Goal: Information Seeking & Learning: Learn about a topic

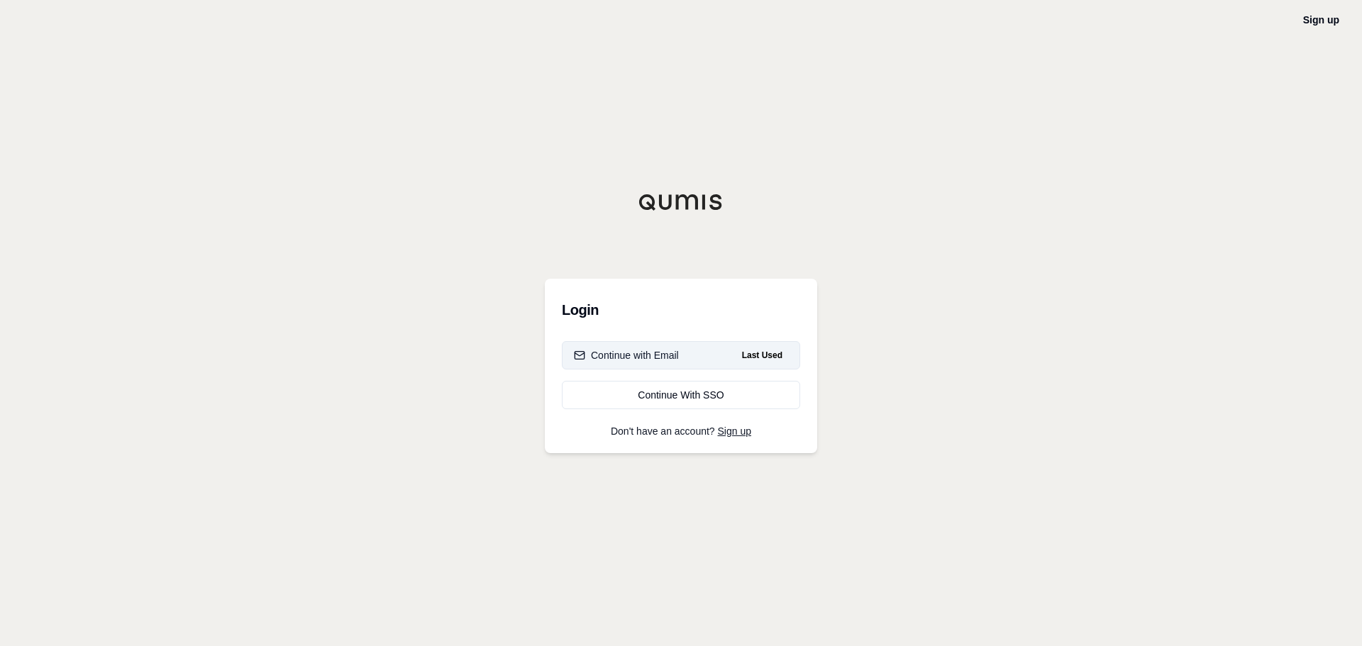
click at [638, 354] on div "Continue with Email" at bounding box center [626, 355] width 105 height 14
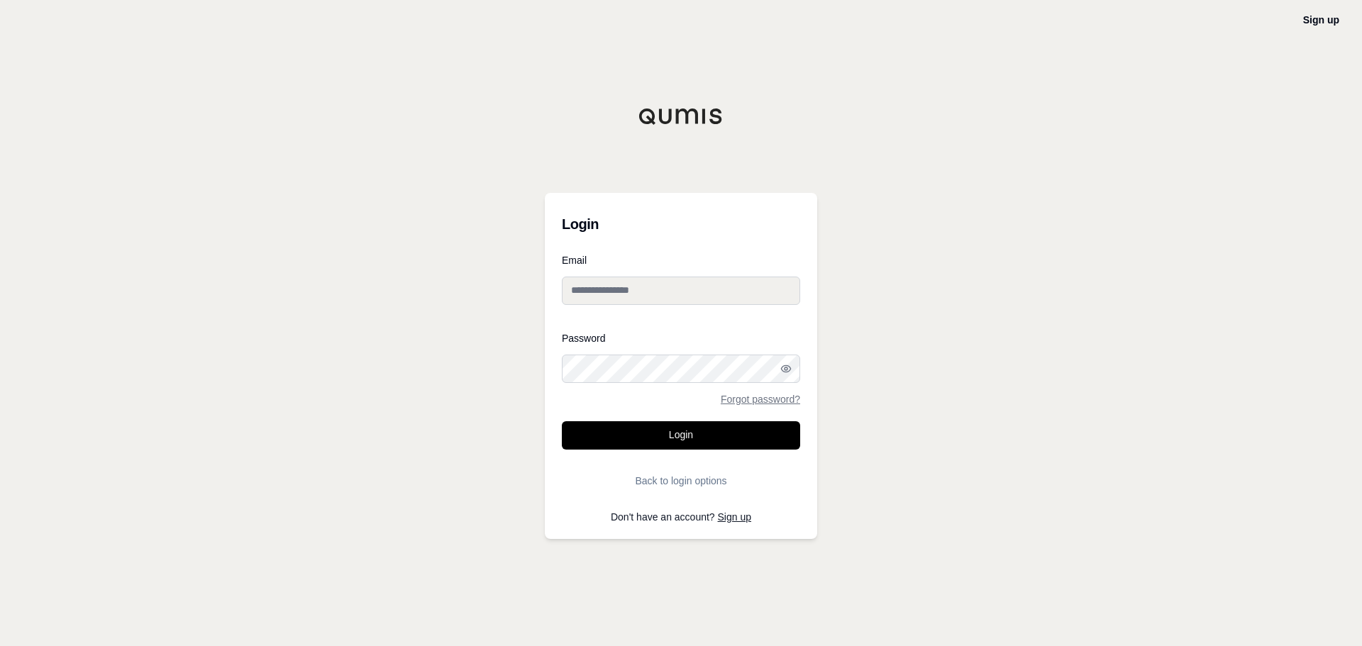
type input "**********"
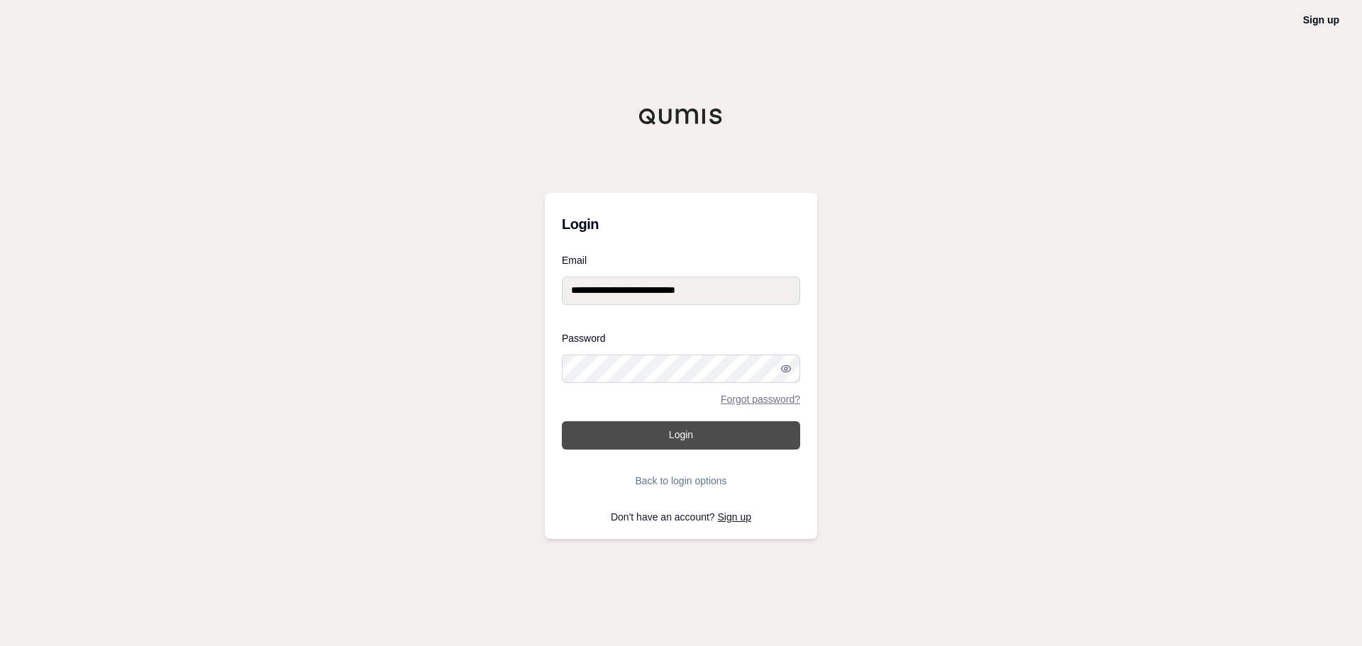
click at [677, 433] on button "Login" at bounding box center [681, 435] width 238 height 28
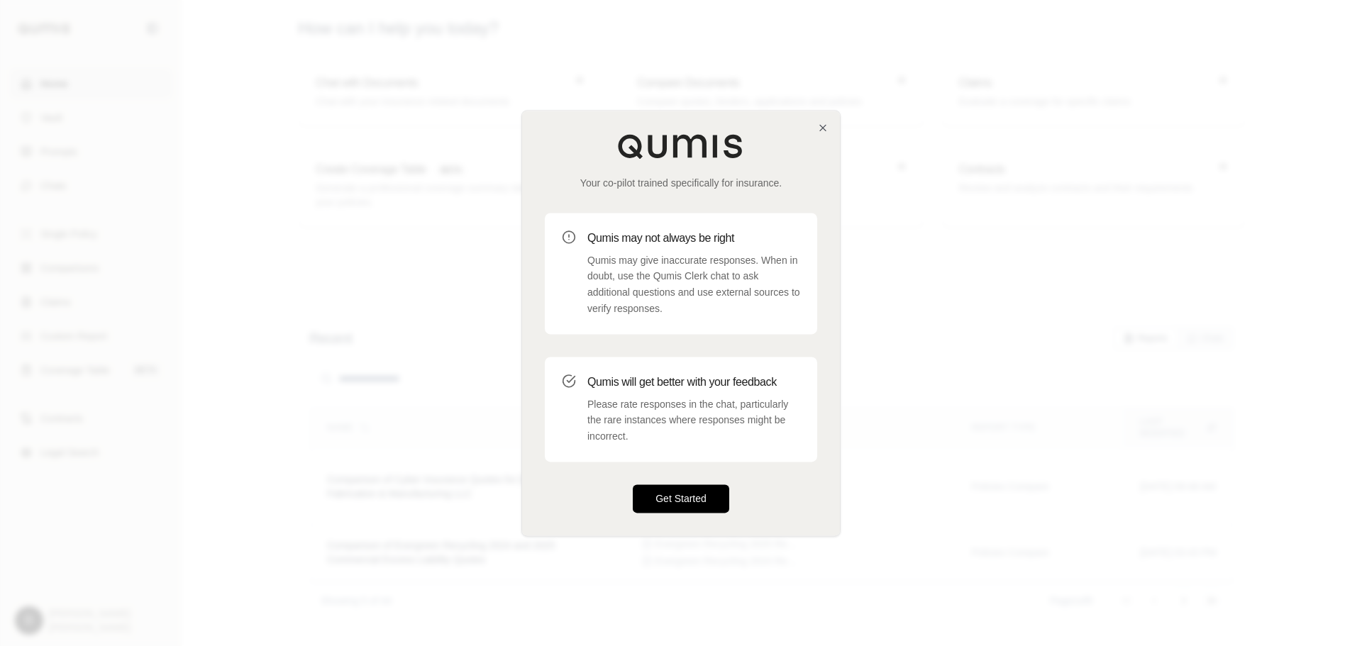
click at [685, 498] on button "Get Started" at bounding box center [681, 498] width 96 height 28
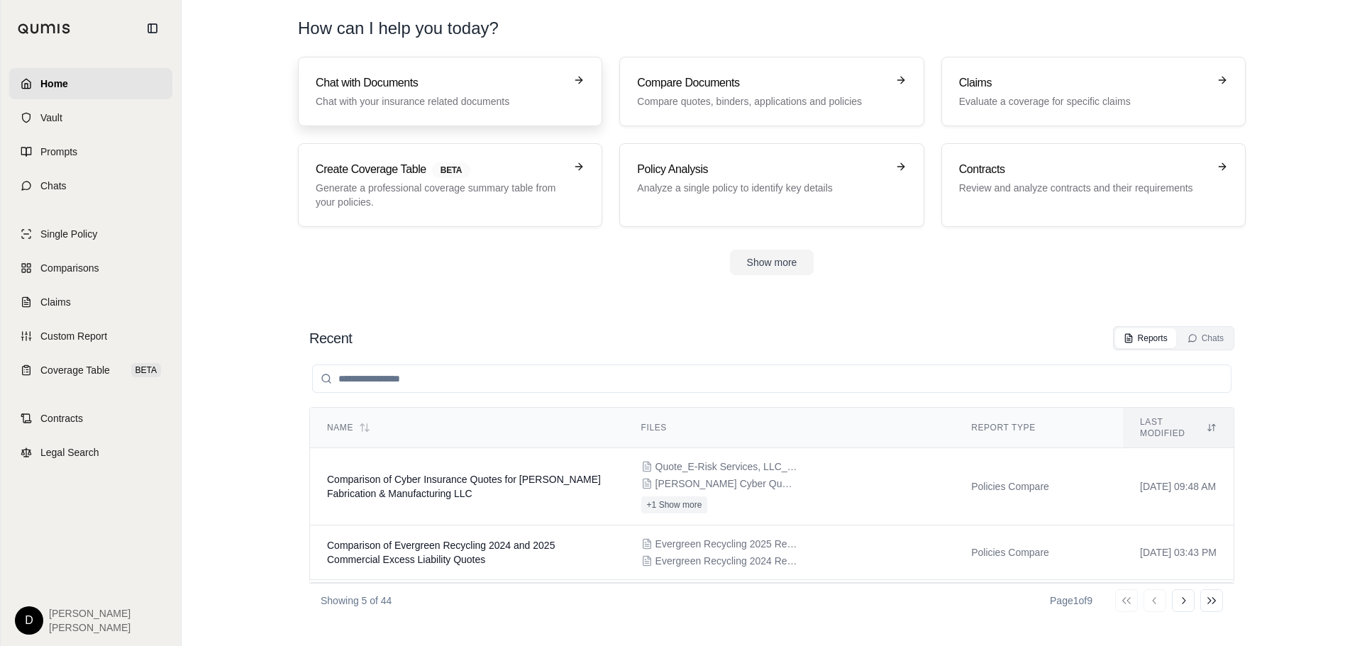
click at [433, 89] on h3 "Chat with Documents" at bounding box center [440, 82] width 249 height 17
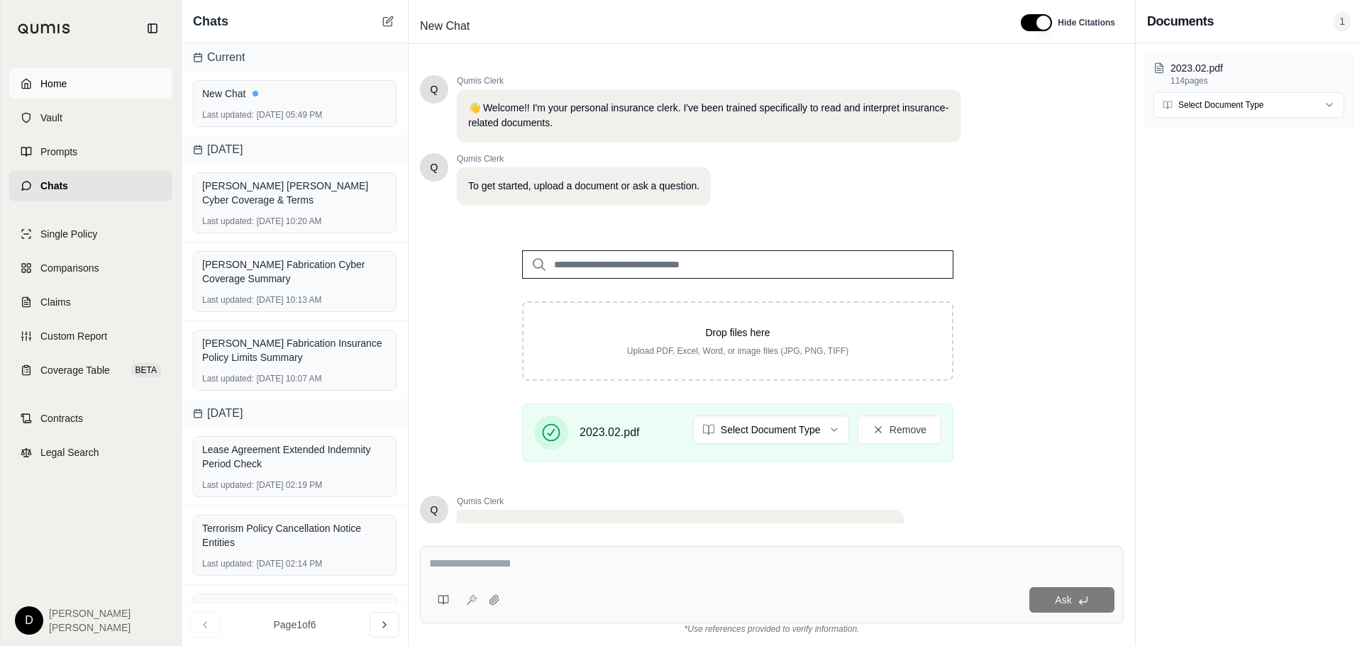
scroll to position [120, 0]
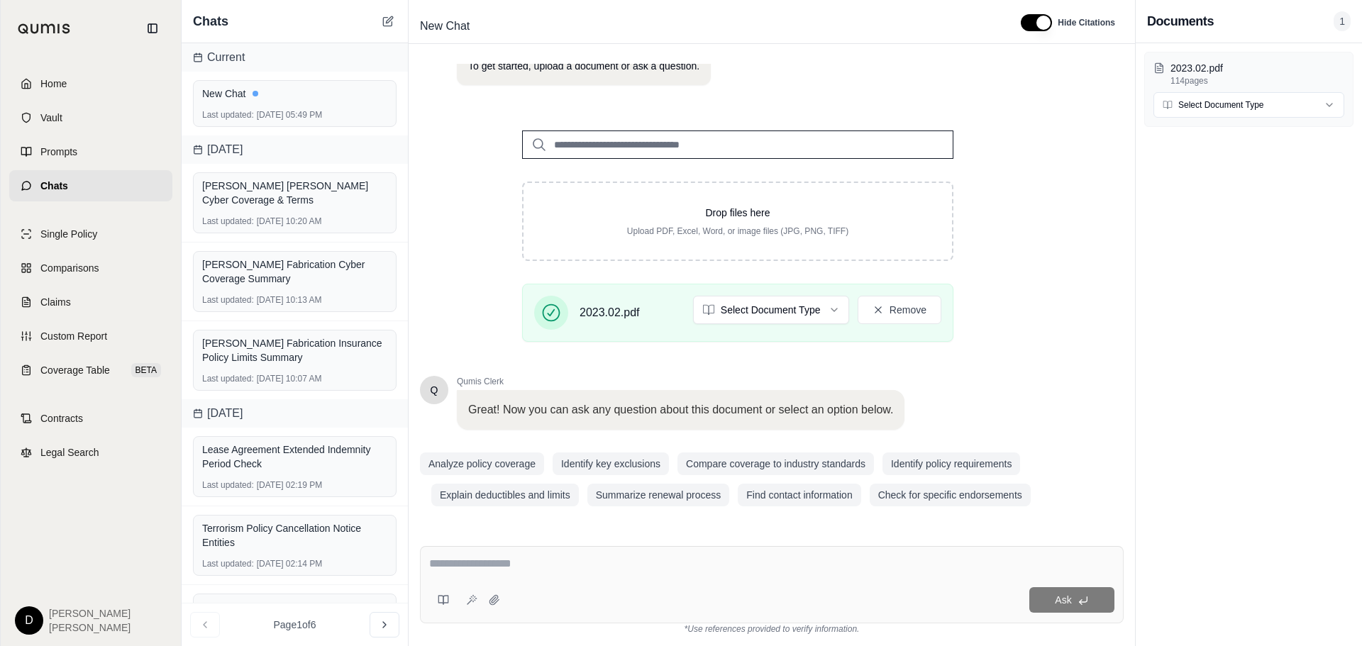
click at [522, 557] on textarea at bounding box center [771, 563] width 685 height 17
type textarea "**********"
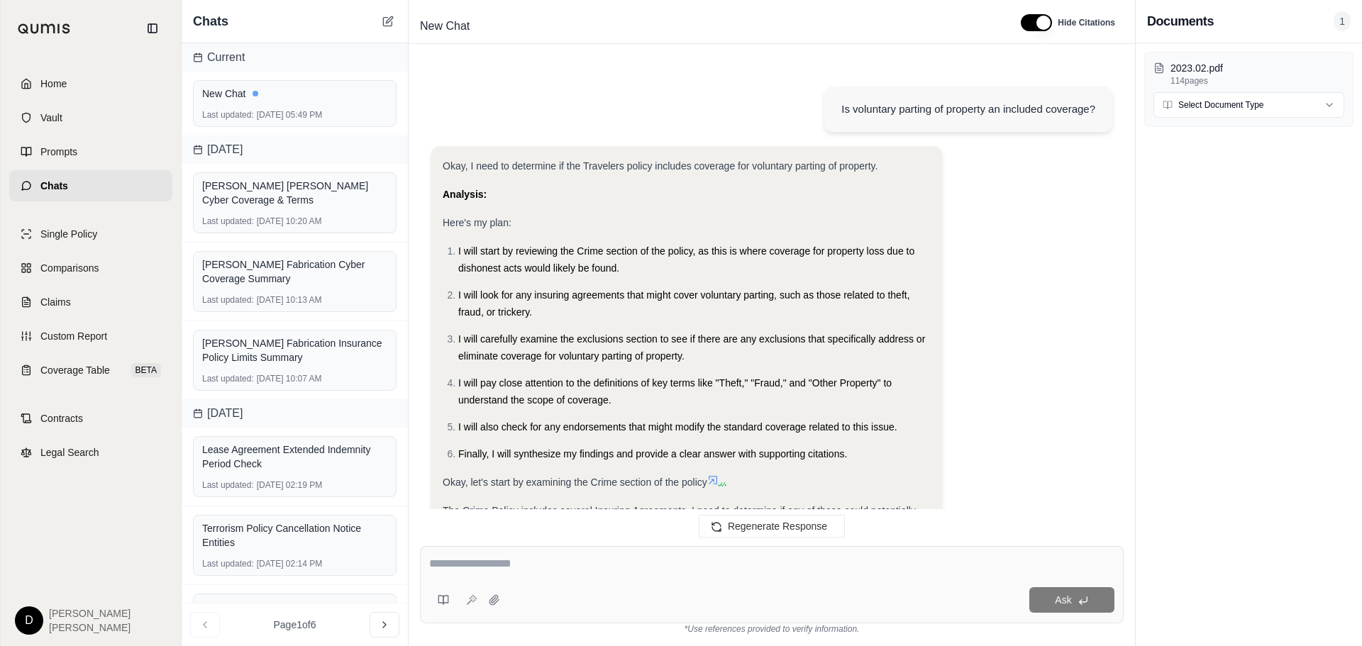
scroll to position [1441, 0]
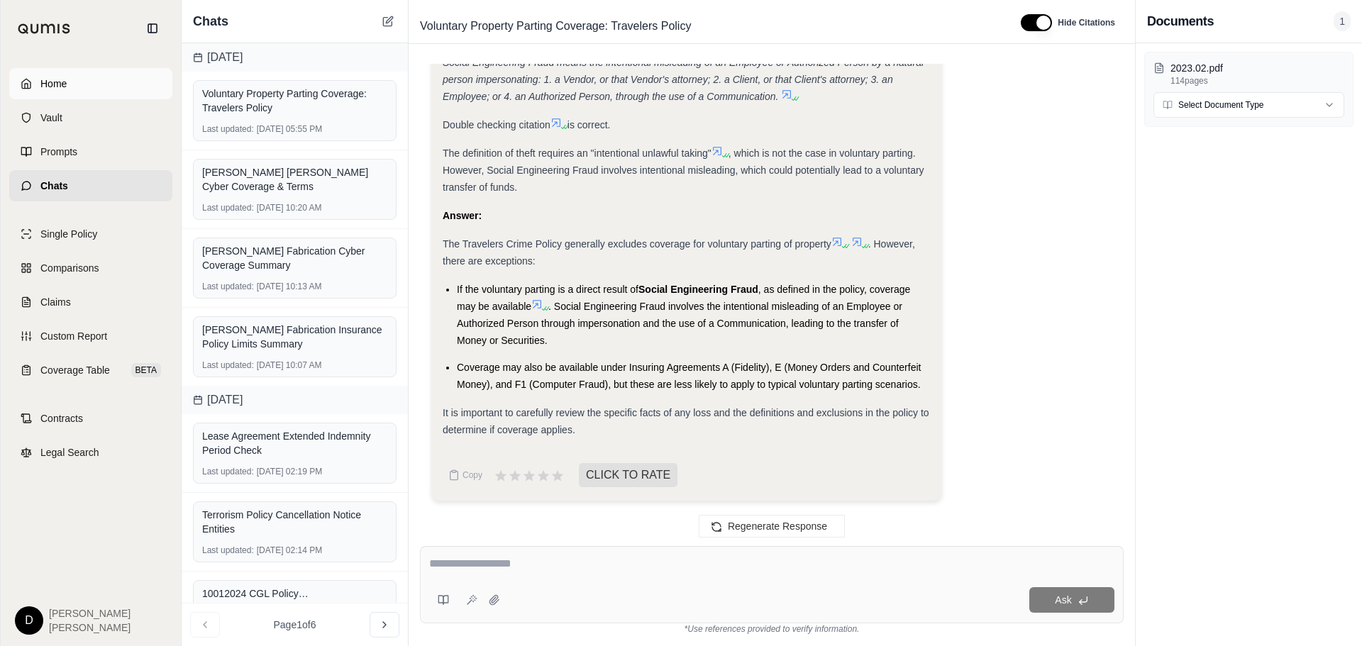
click at [55, 82] on span "Home" at bounding box center [53, 84] width 26 height 14
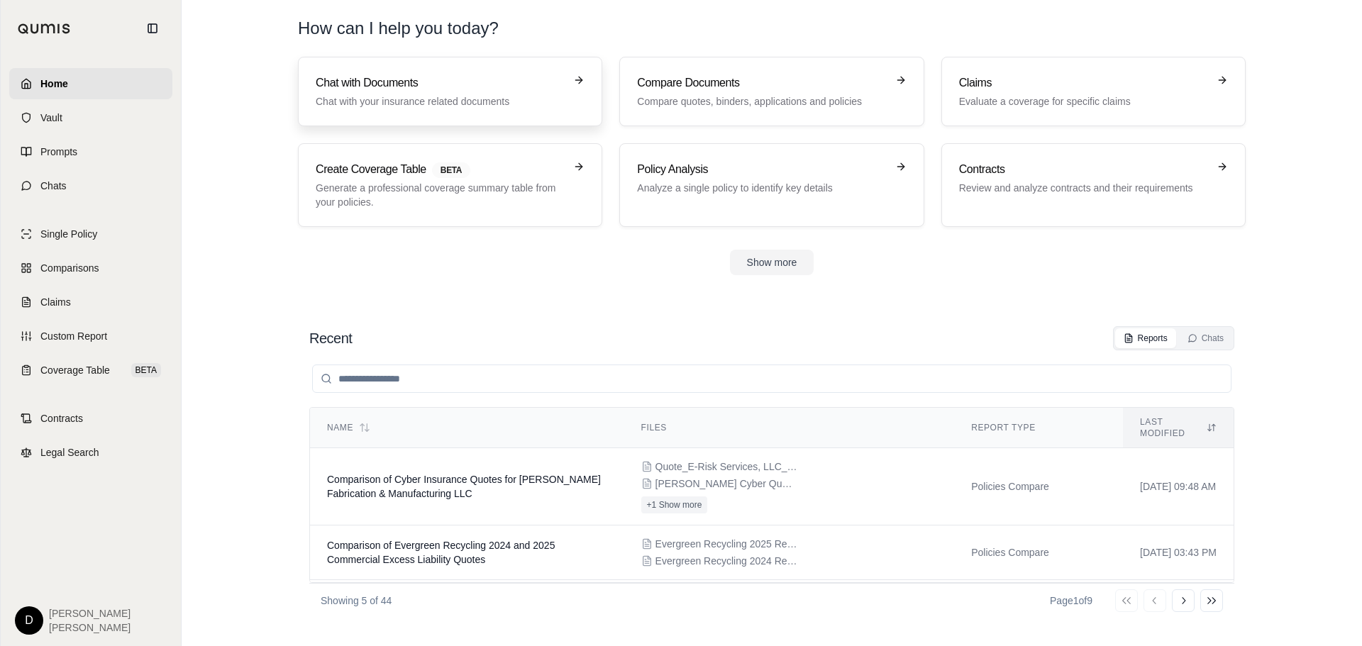
click at [368, 85] on h3 "Chat with Documents" at bounding box center [440, 82] width 249 height 17
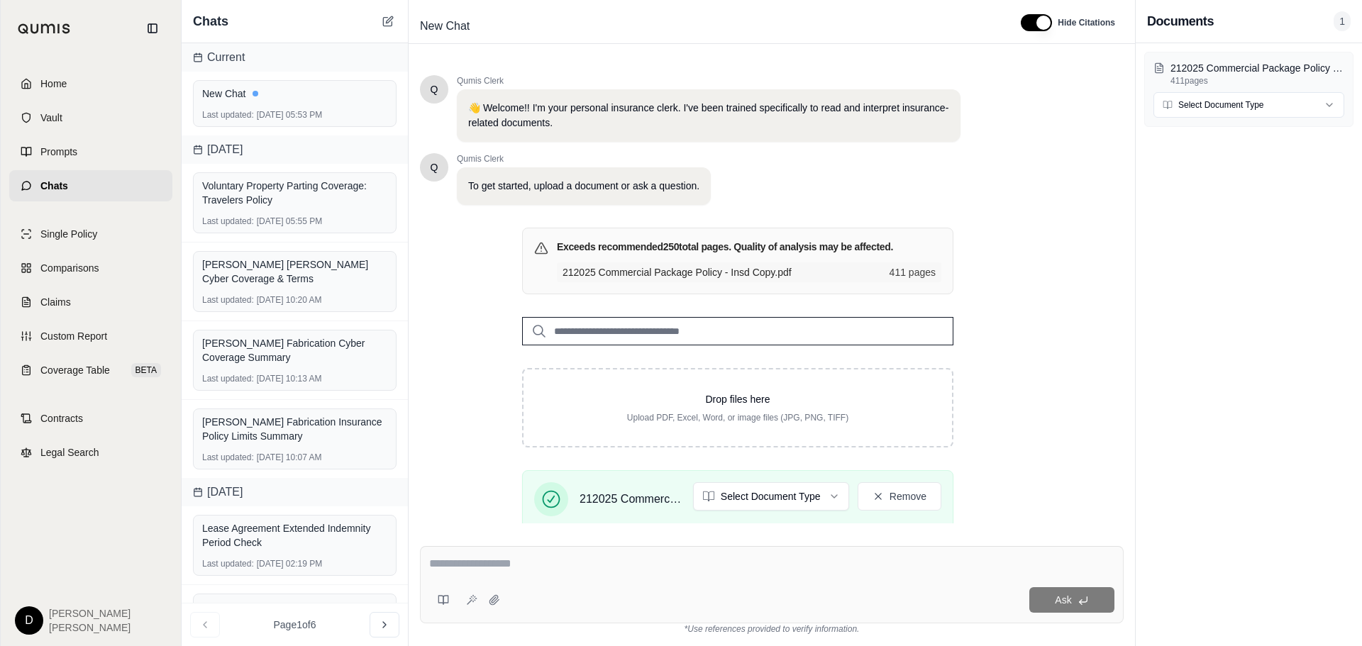
scroll to position [187, 0]
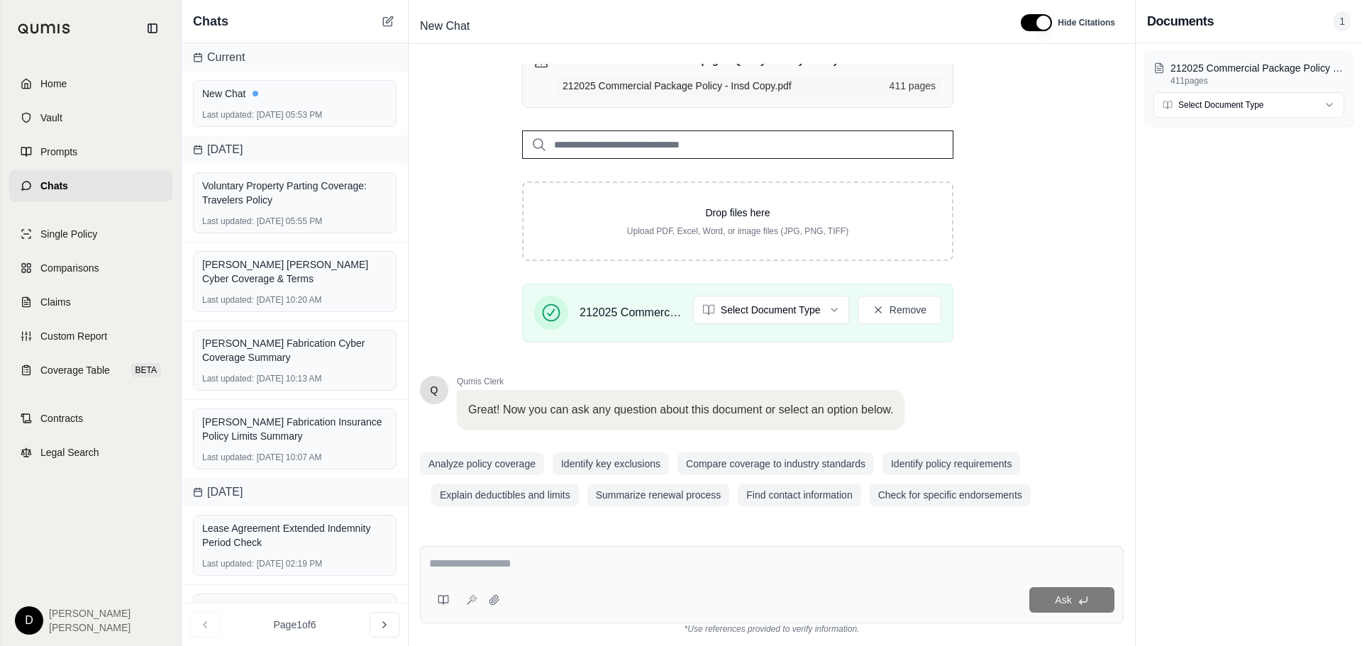
click at [518, 572] on textarea at bounding box center [771, 563] width 685 height 17
type textarea "**********"
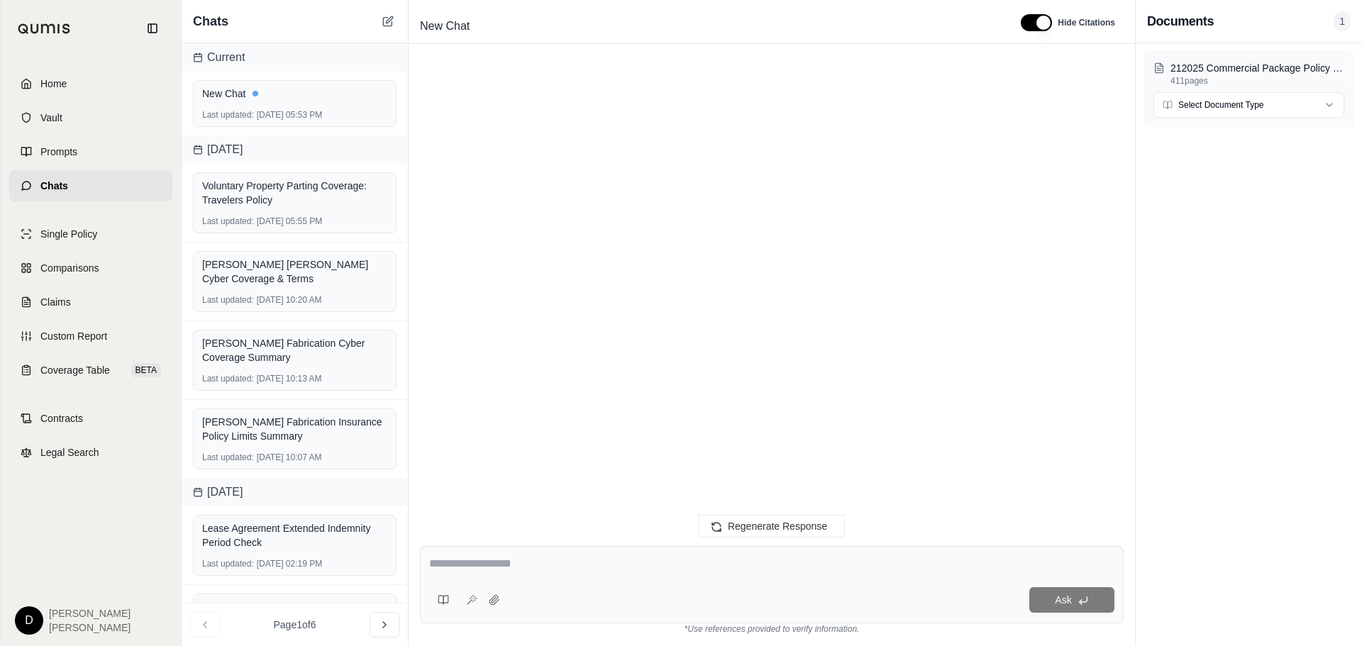
scroll to position [367, 0]
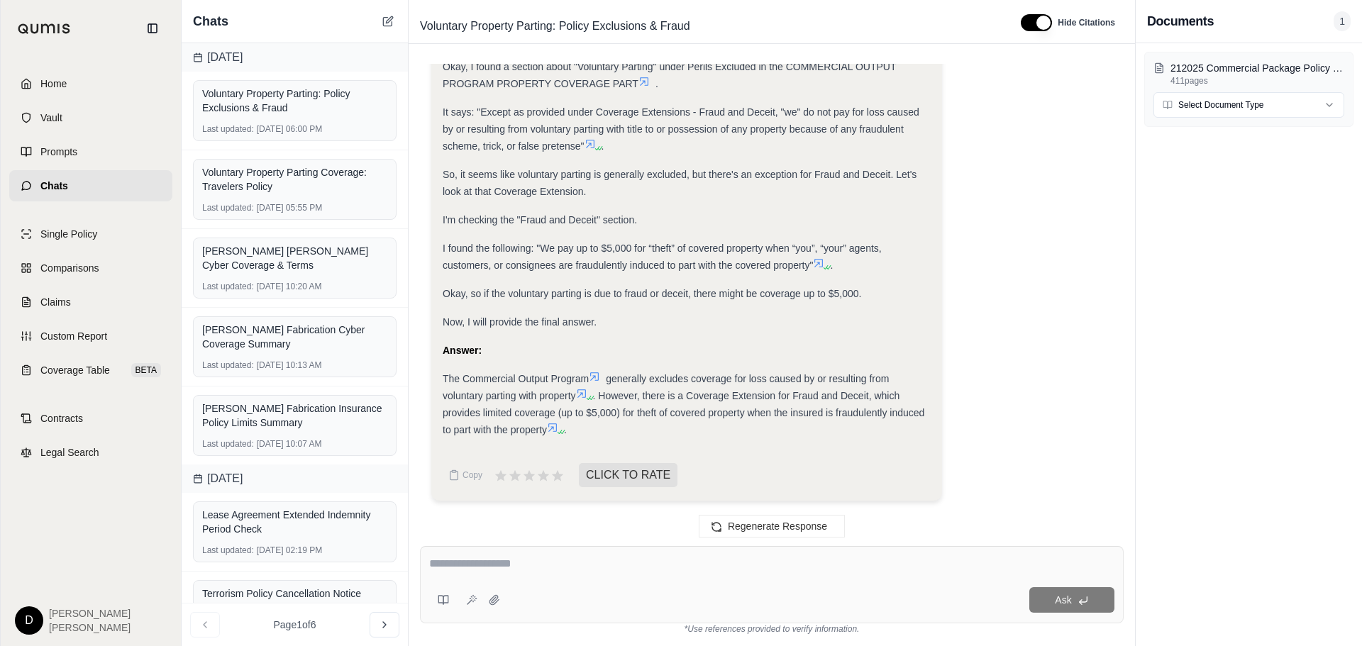
click at [1016, 146] on div "Analysis: Okay, I need to determine if the insurance policy covers voluntary pa…" at bounding box center [771, 145] width 681 height 733
click at [47, 77] on span "Home" at bounding box center [53, 84] width 26 height 14
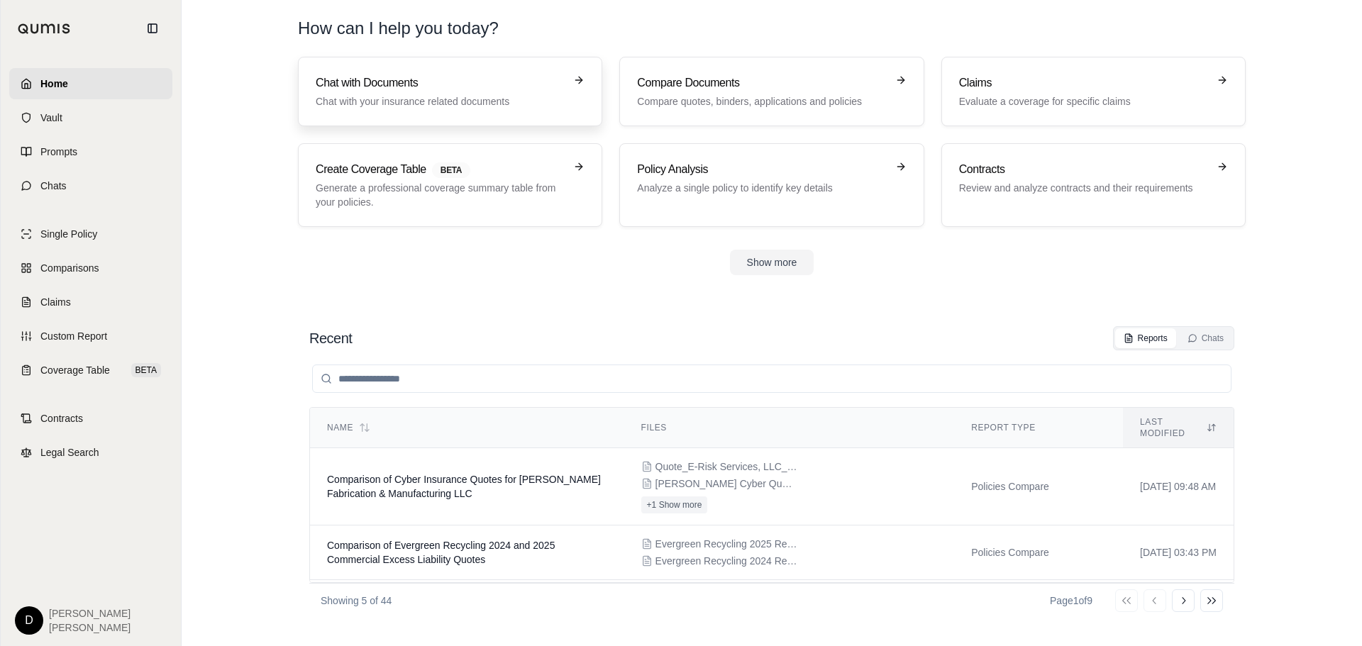
click at [370, 96] on p "Chat with your insurance related documents" at bounding box center [440, 101] width 249 height 14
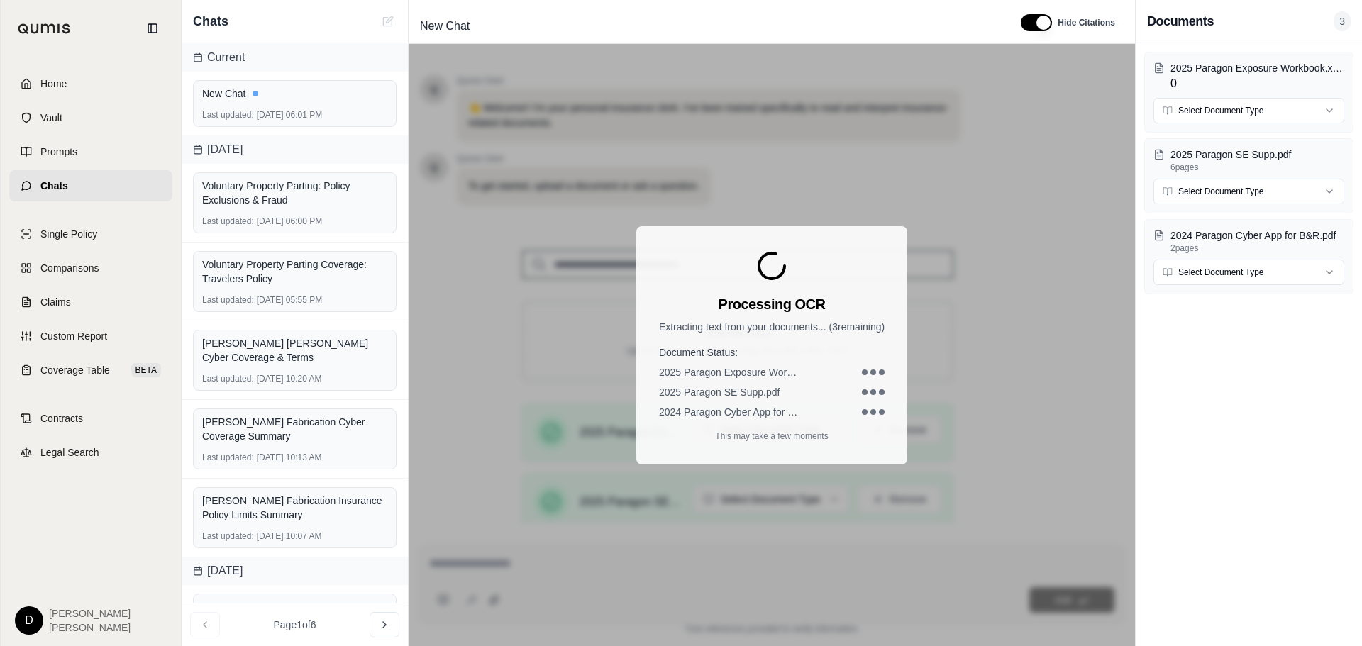
click at [511, 140] on div "Processing OCR Extracting text from your documents... ( 3 remaining) Document S…" at bounding box center [772, 345] width 726 height 602
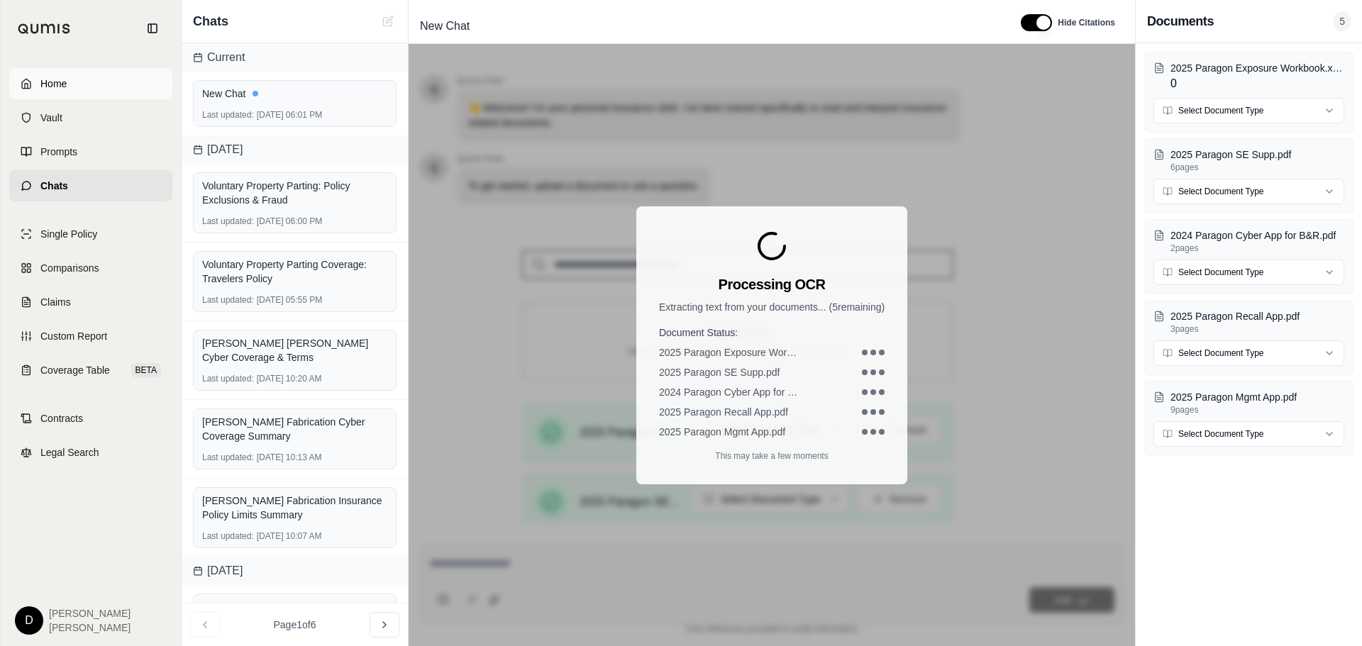
click at [58, 82] on span "Home" at bounding box center [53, 84] width 26 height 14
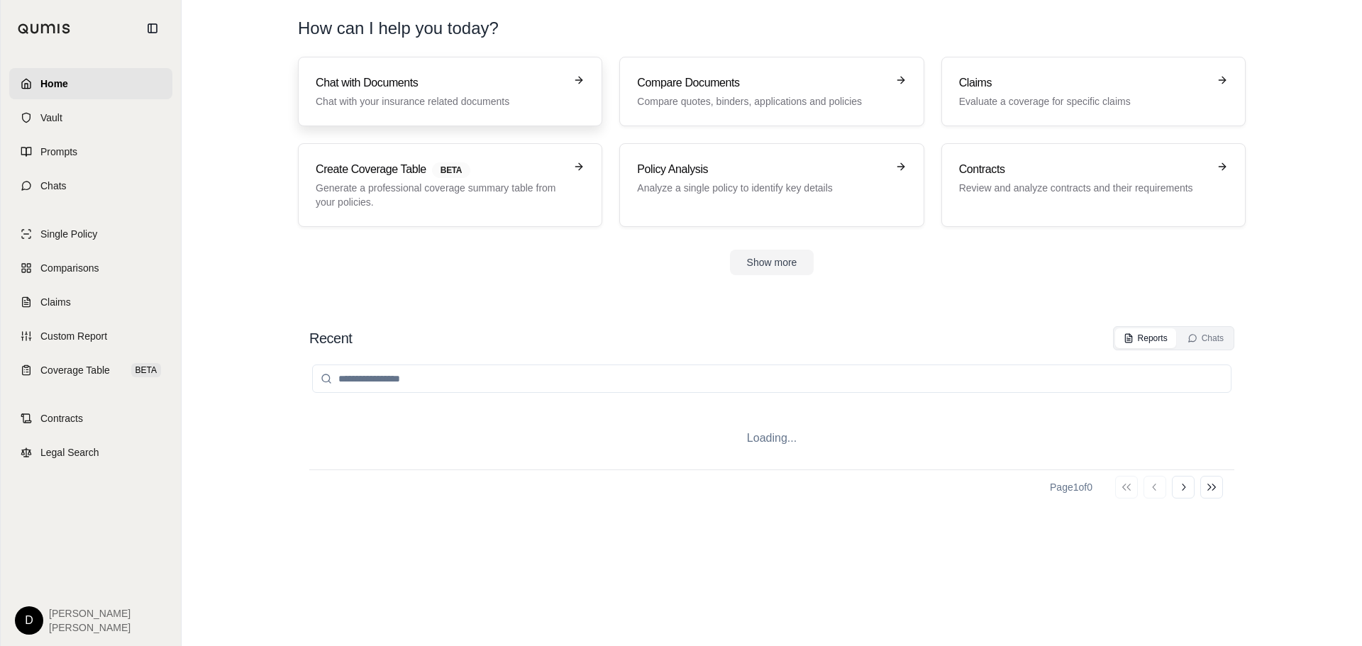
click at [382, 86] on h3 "Chat with Documents" at bounding box center [440, 82] width 249 height 17
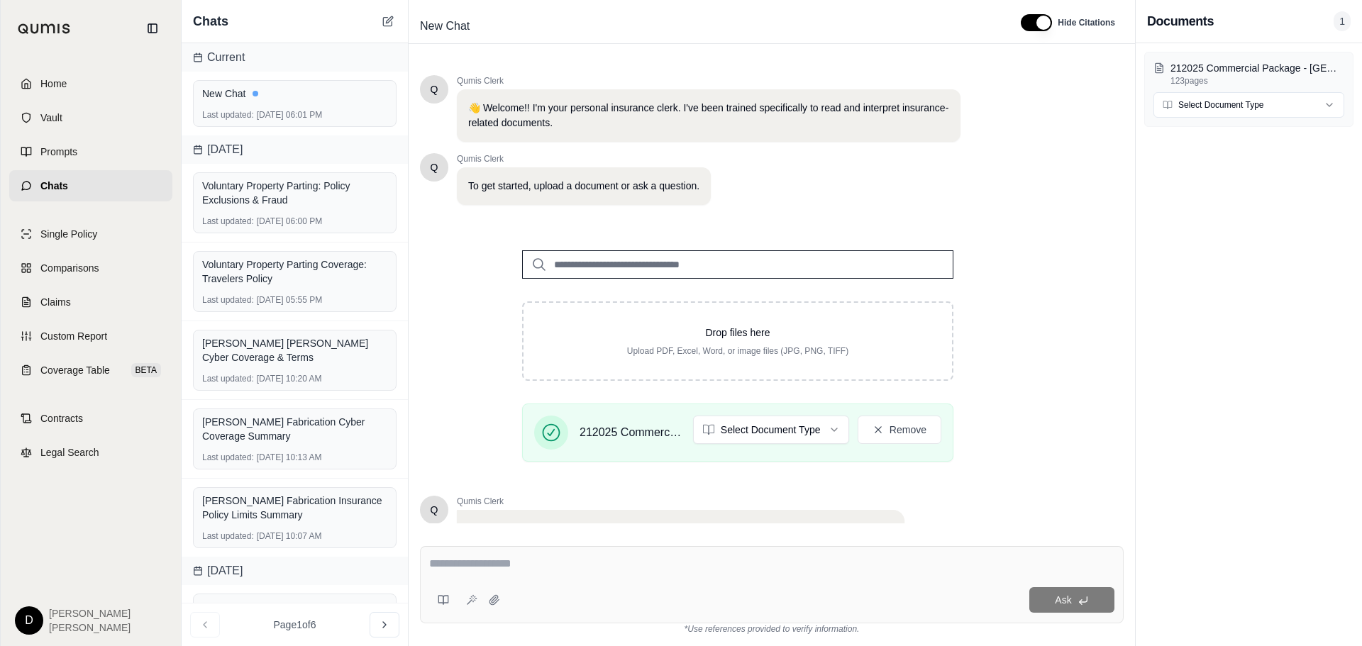
scroll to position [120, 0]
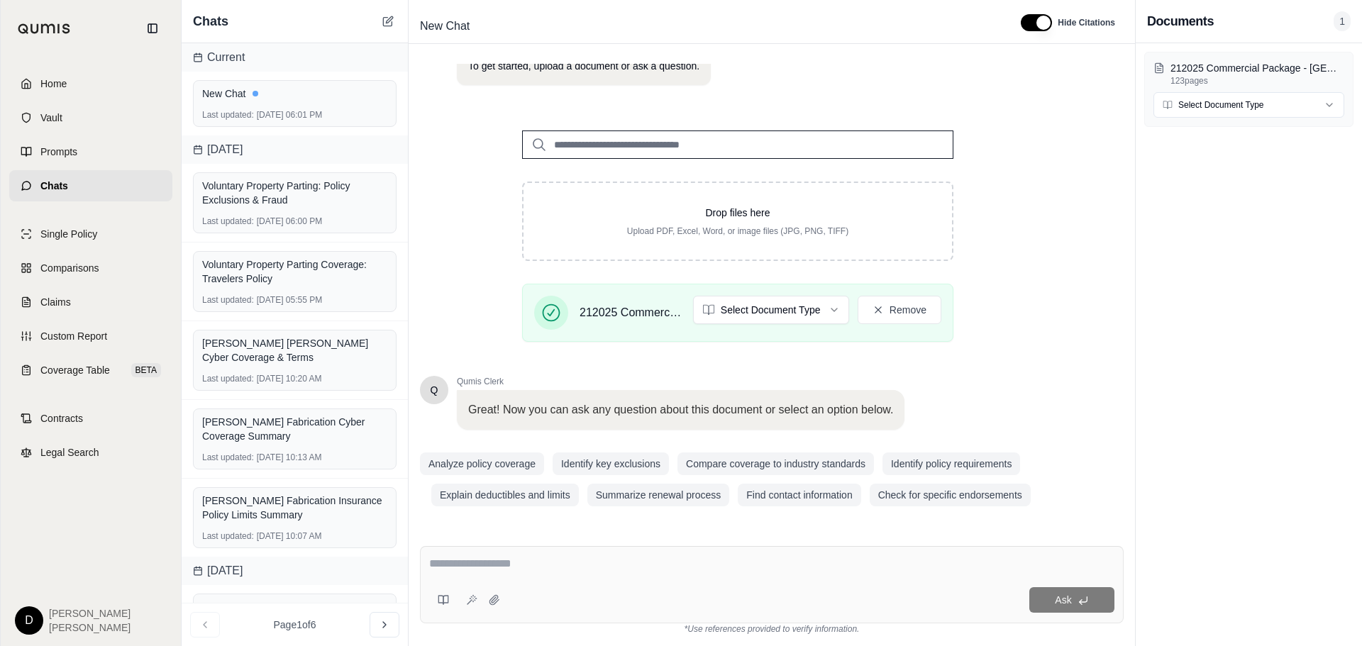
click at [533, 570] on textarea at bounding box center [771, 563] width 685 height 17
type textarea "**********"
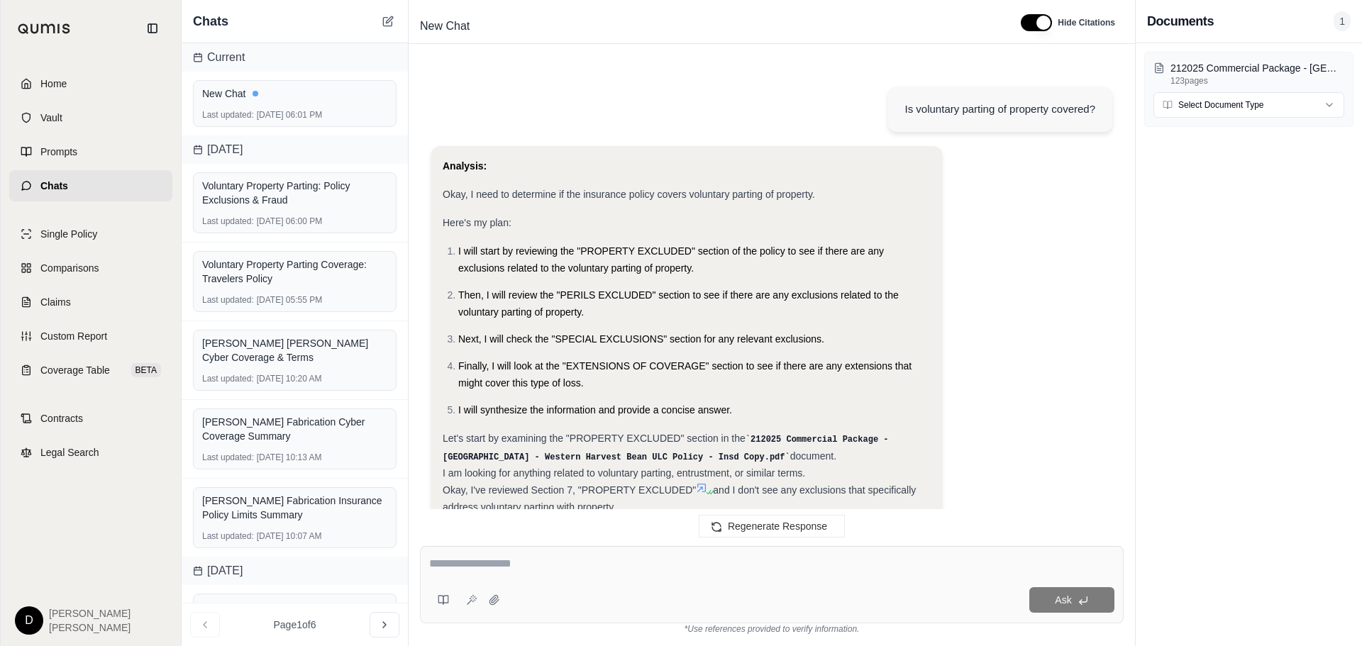
scroll to position [491, 0]
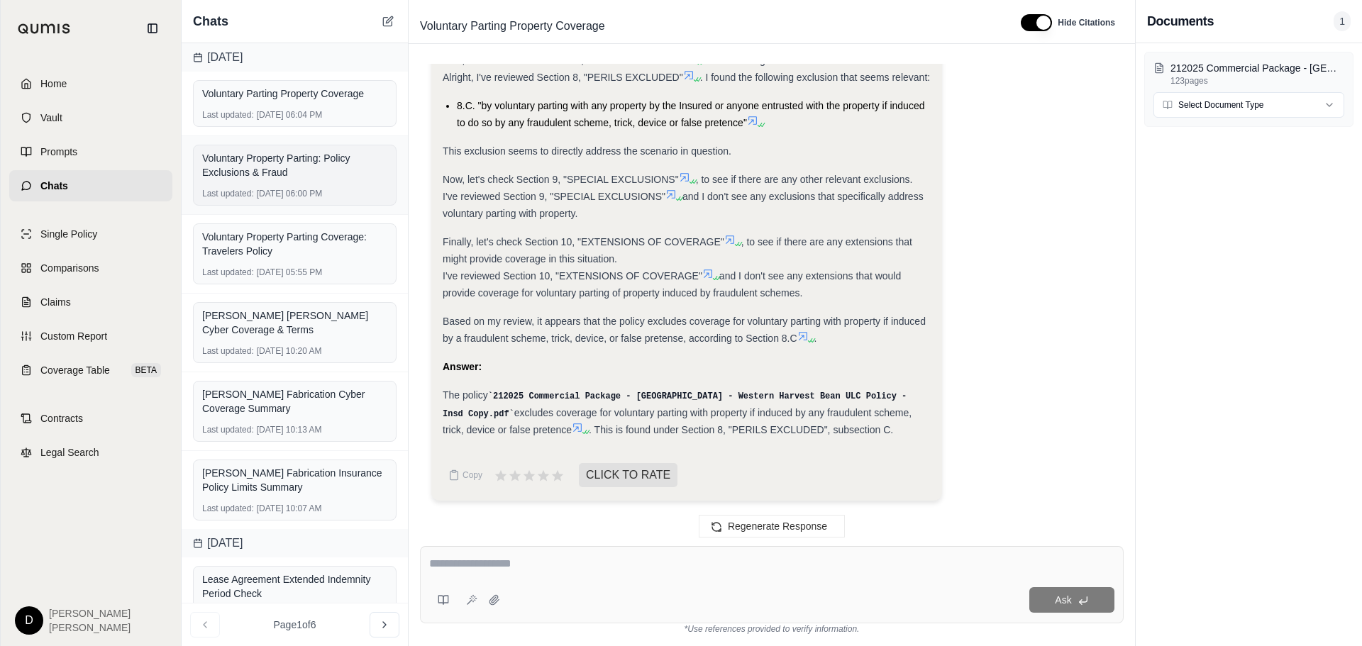
click at [275, 161] on div "Voluntary Property Parting: Policy Exclusions & Fraud" at bounding box center [294, 165] width 185 height 28
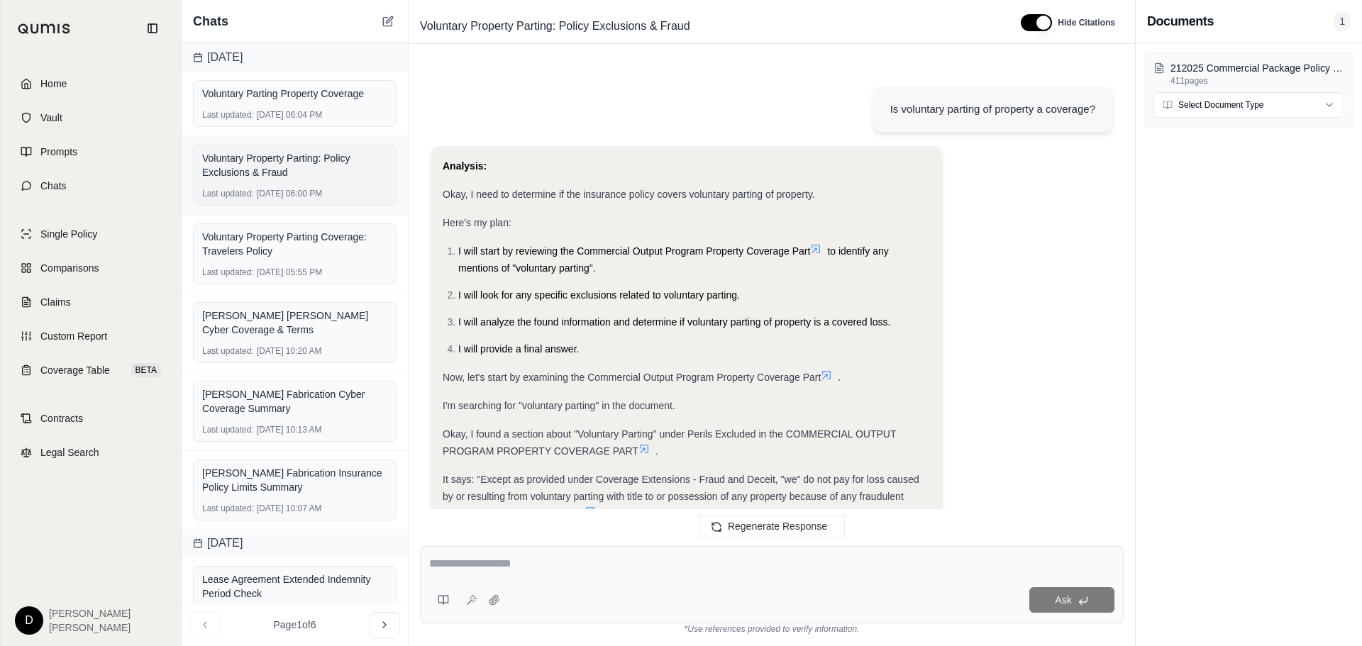
scroll to position [367, 0]
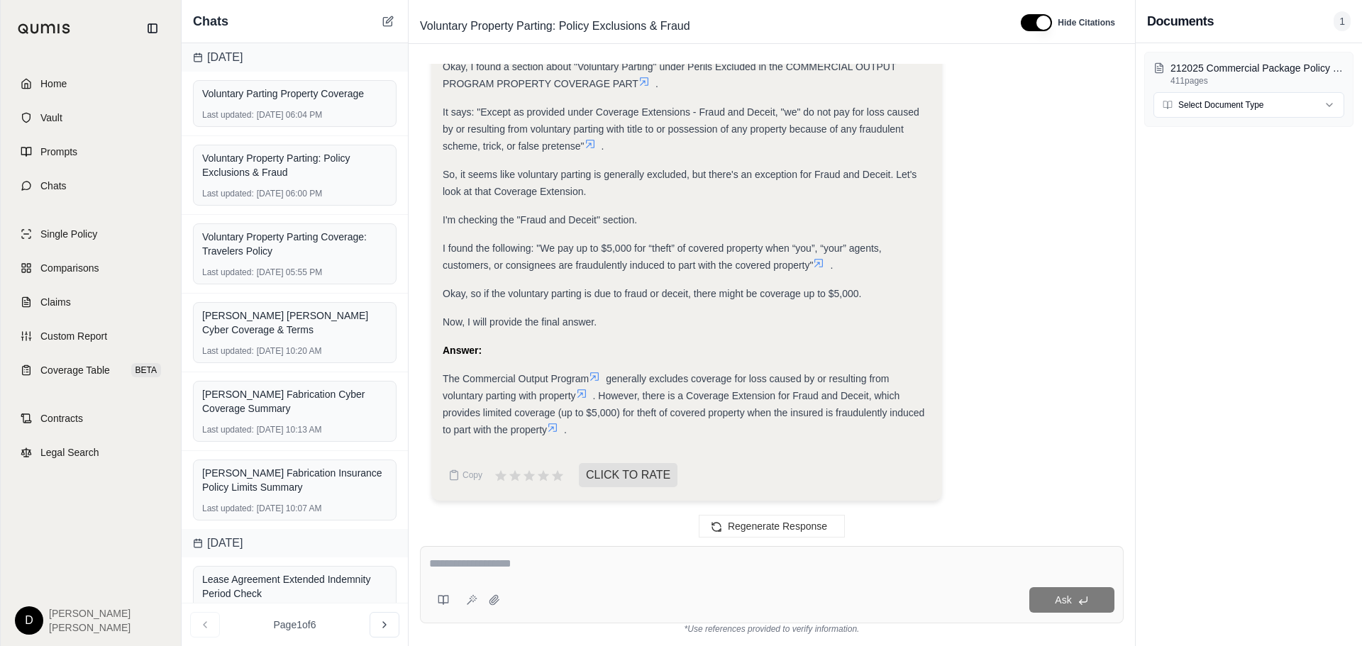
click at [553, 426] on icon at bounding box center [552, 427] width 11 height 11
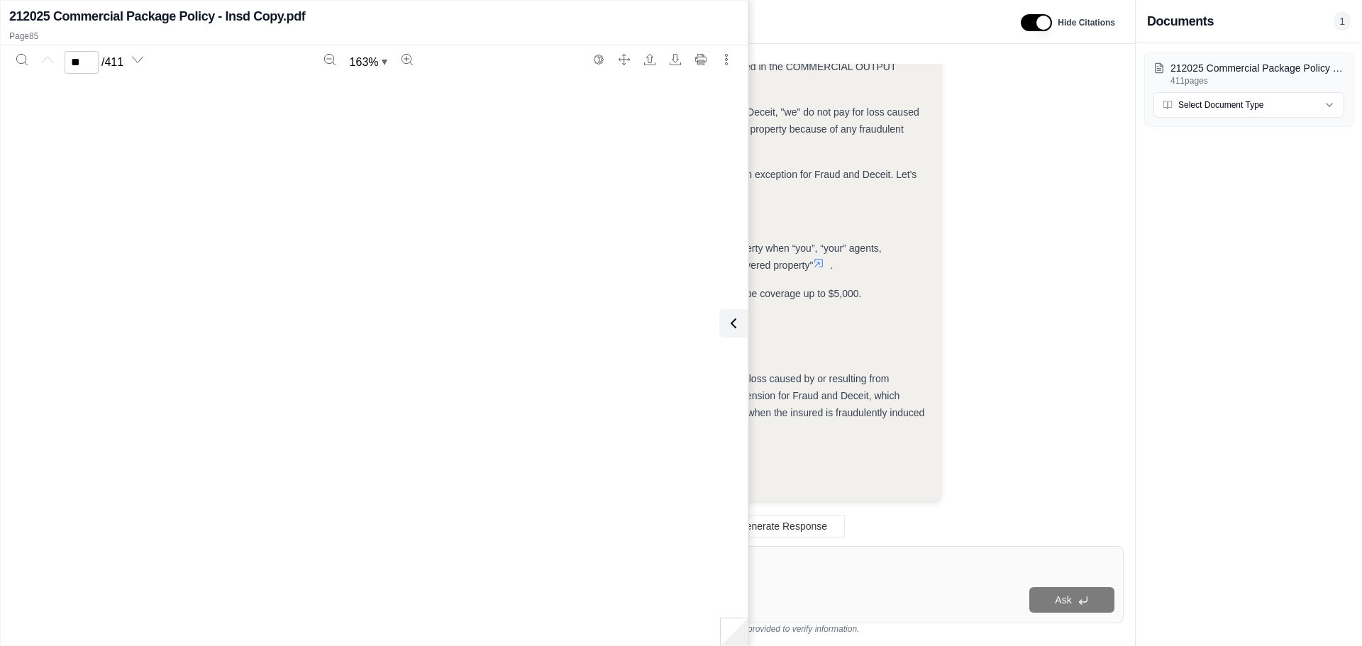
type input "**"
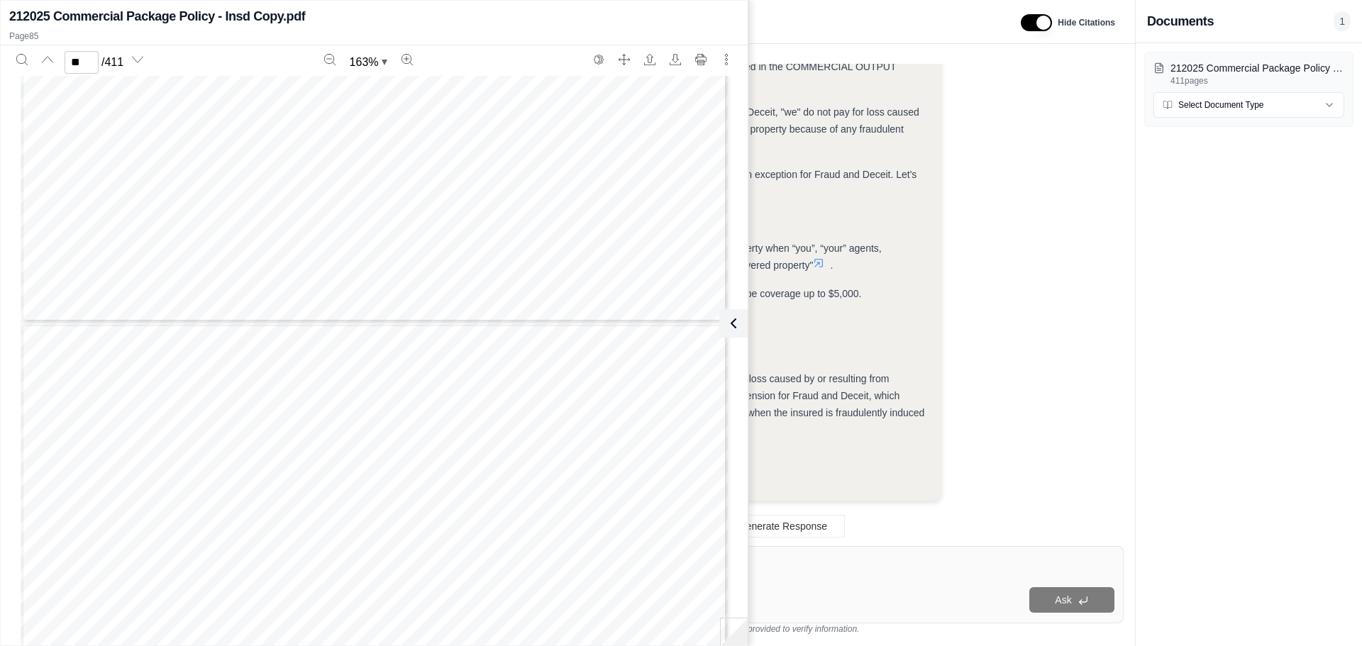
scroll to position [76381, 0]
click at [732, 322] on icon at bounding box center [730, 323] width 17 height 17
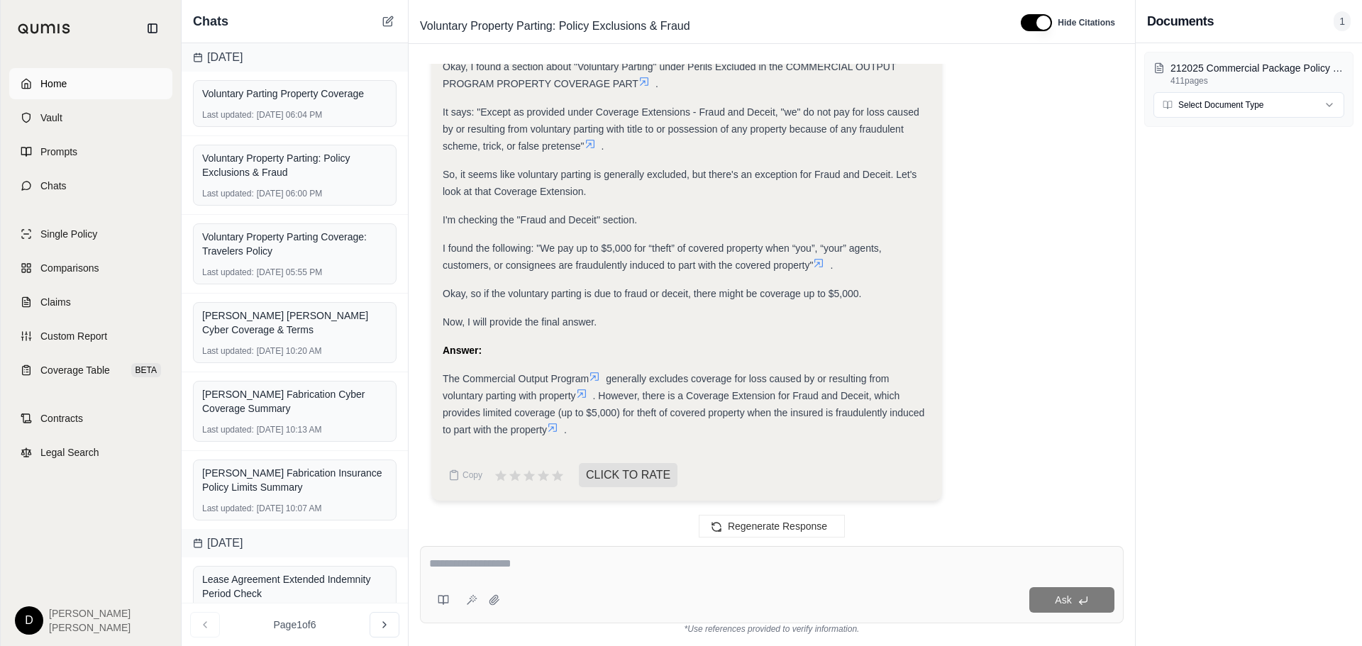
click at [56, 91] on link "Home" at bounding box center [90, 83] width 163 height 31
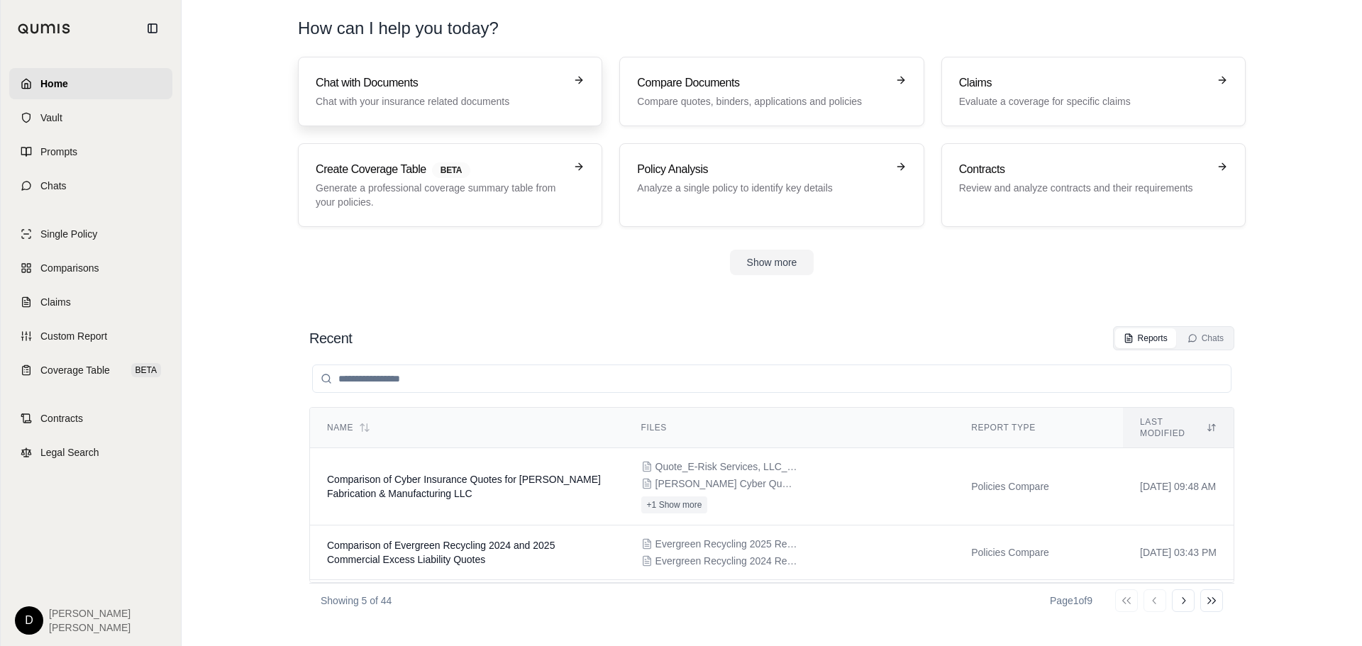
click at [350, 95] on p "Chat with your insurance related documents" at bounding box center [440, 101] width 249 height 14
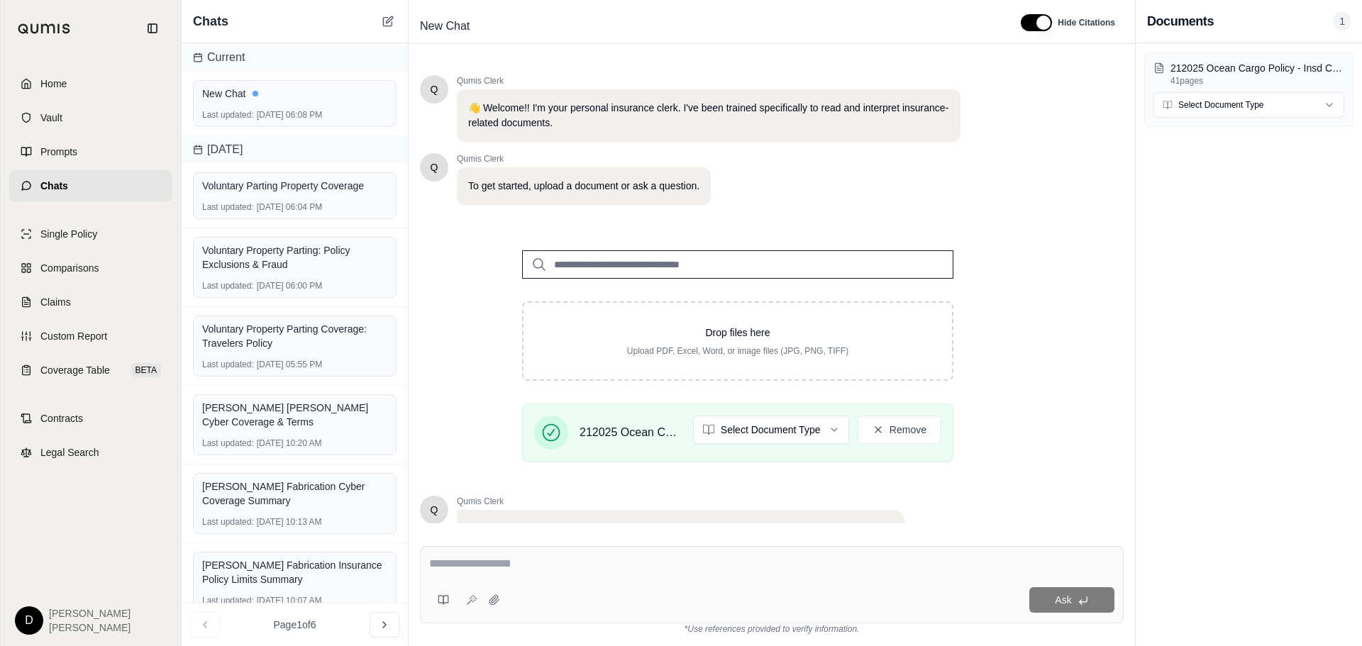
scroll to position [120, 0]
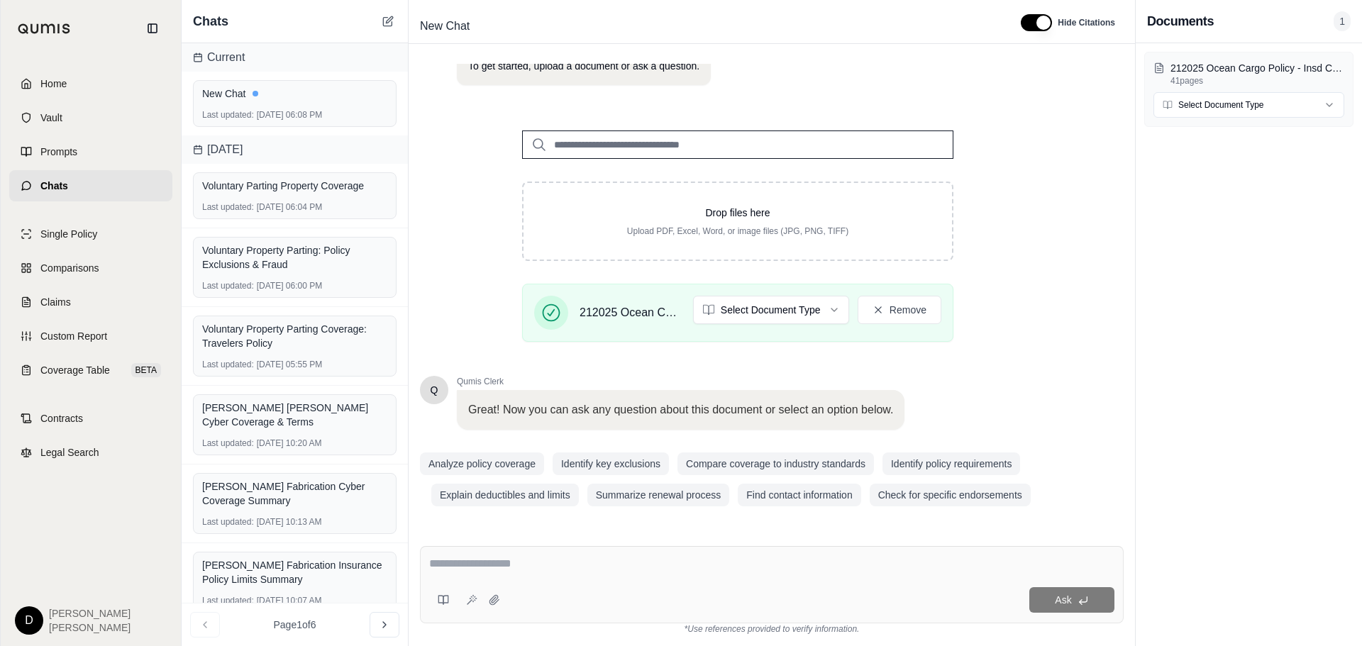
click at [524, 565] on textarea at bounding box center [771, 563] width 685 height 17
type textarea "**********"
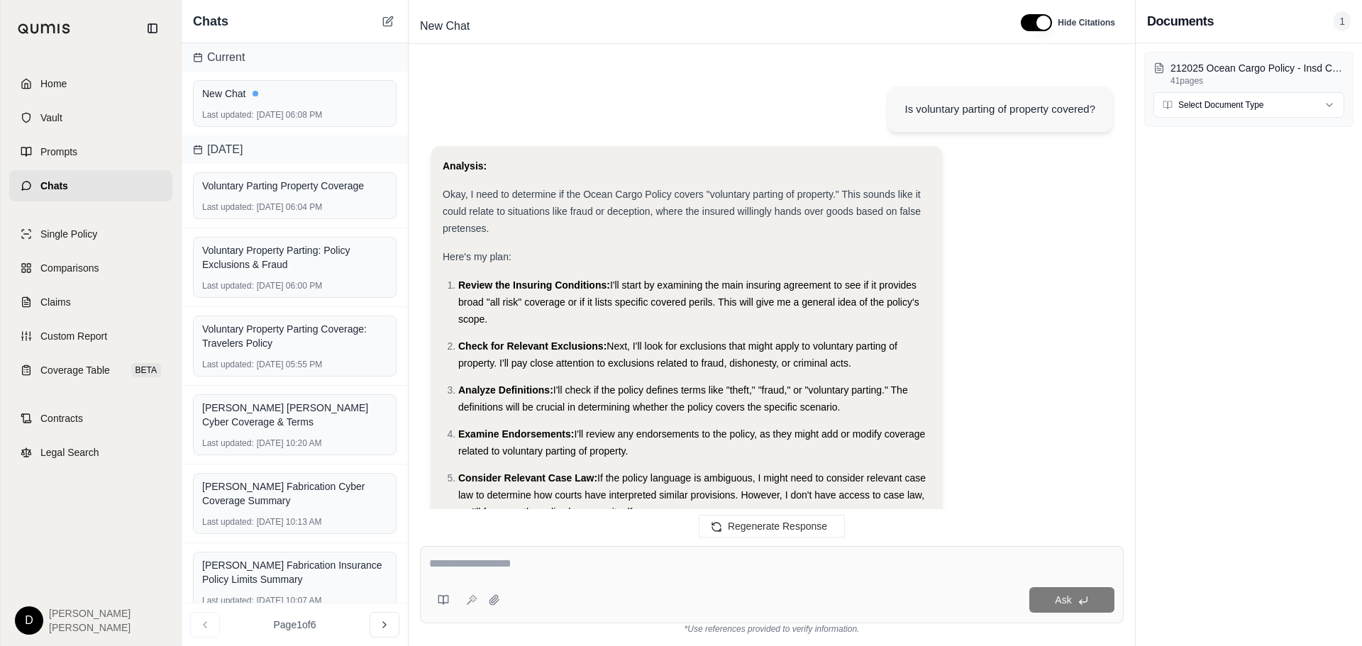
scroll to position [1721, 0]
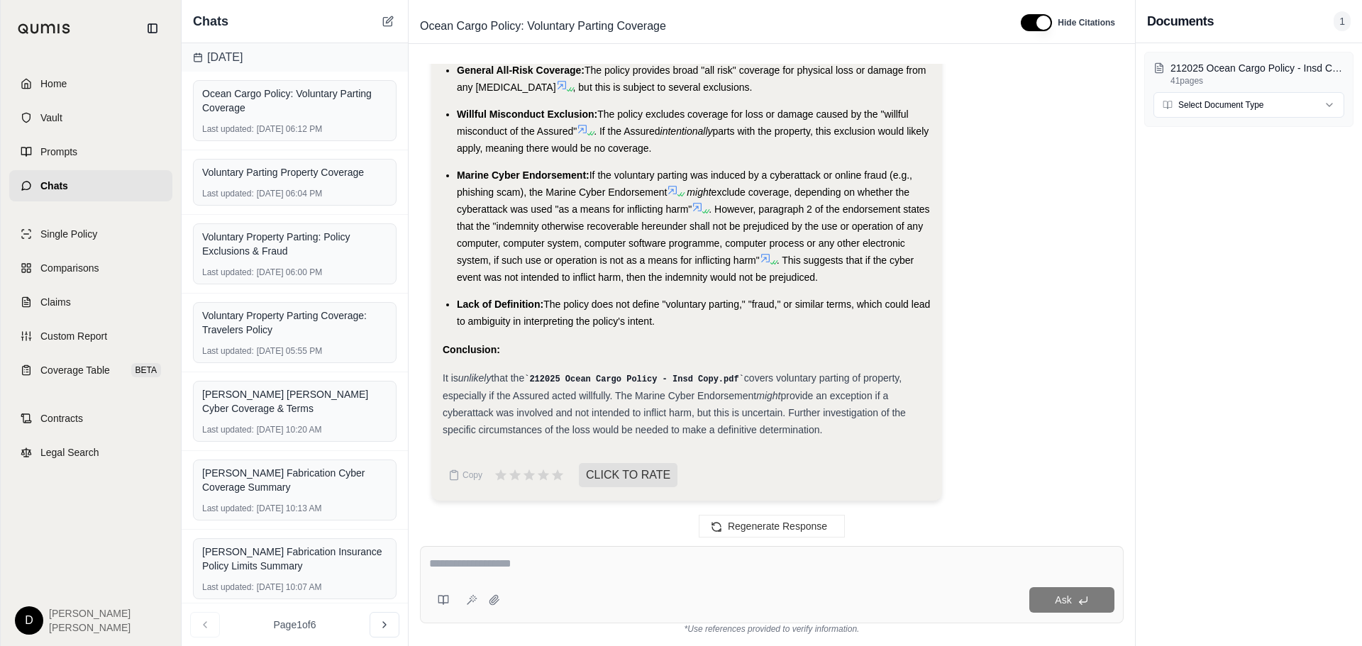
click at [771, 262] on icon at bounding box center [765, 258] width 11 height 11
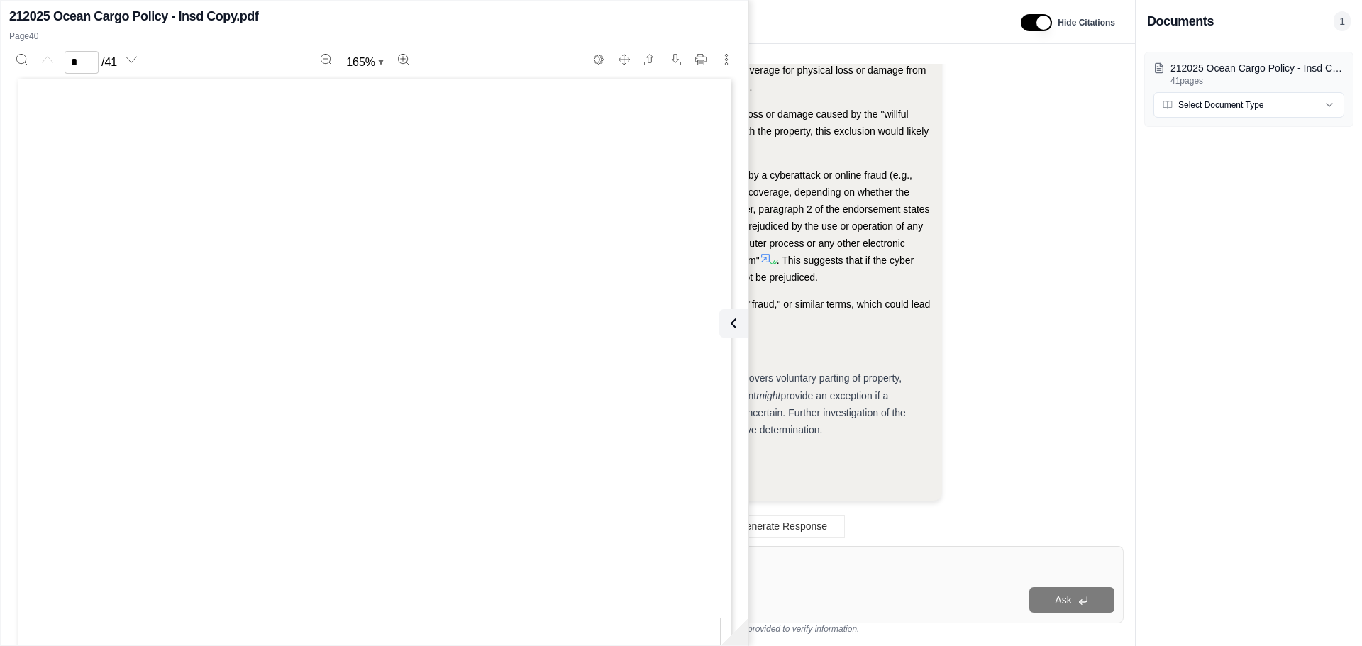
scroll to position [0, 0]
type input "**"
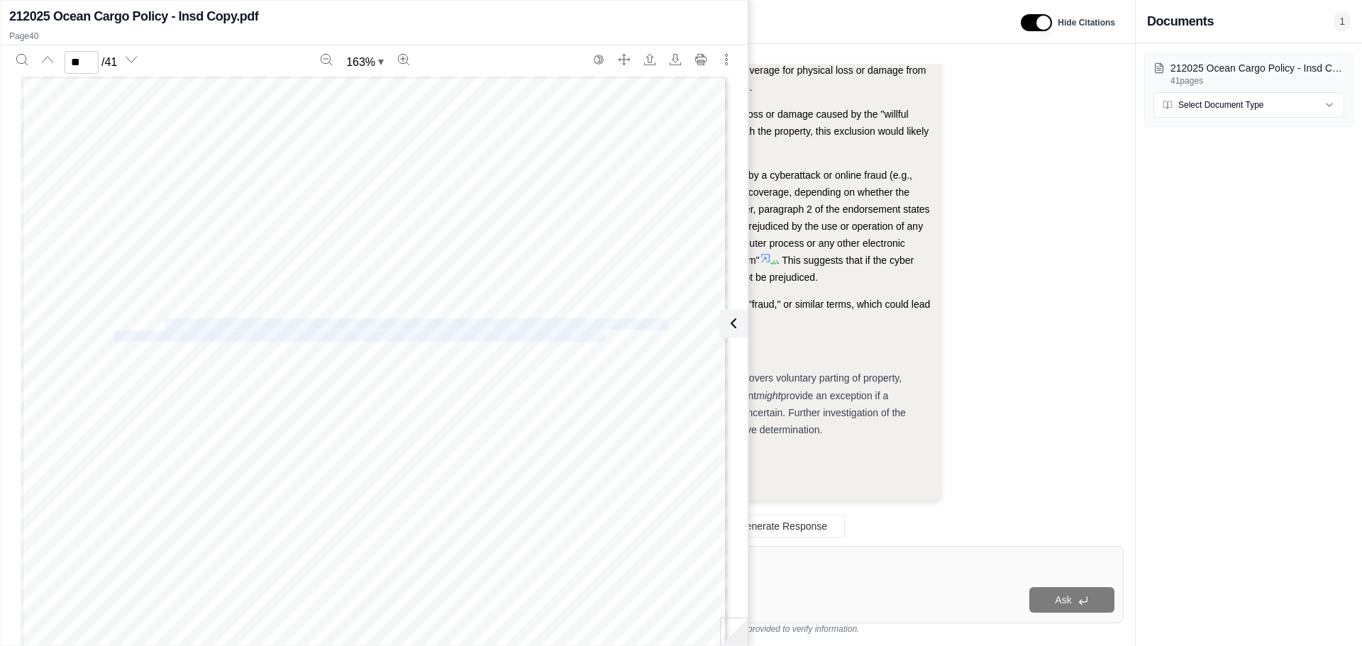
drag, startPoint x: 163, startPoint y: 326, endPoint x: 603, endPoint y: 332, distance: 439.8
click at [603, 332] on div "Endorsement No: 5 Date of Issuance: [DATE] This Endorsement, Effective [DATE] f…" at bounding box center [374, 533] width 707 height 915
click at [731, 321] on icon at bounding box center [730, 323] width 4 height 9
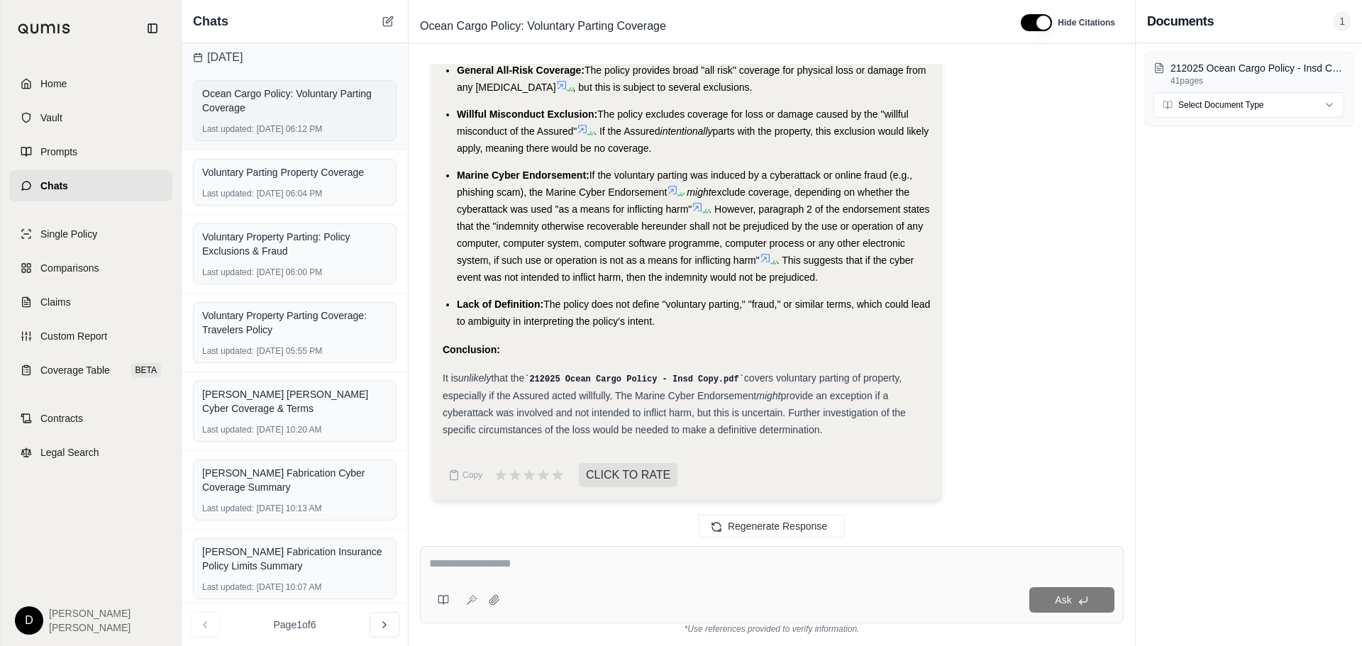
click at [279, 107] on div "Ocean Cargo Policy: Voluntary Parting Coverage" at bounding box center [294, 101] width 185 height 28
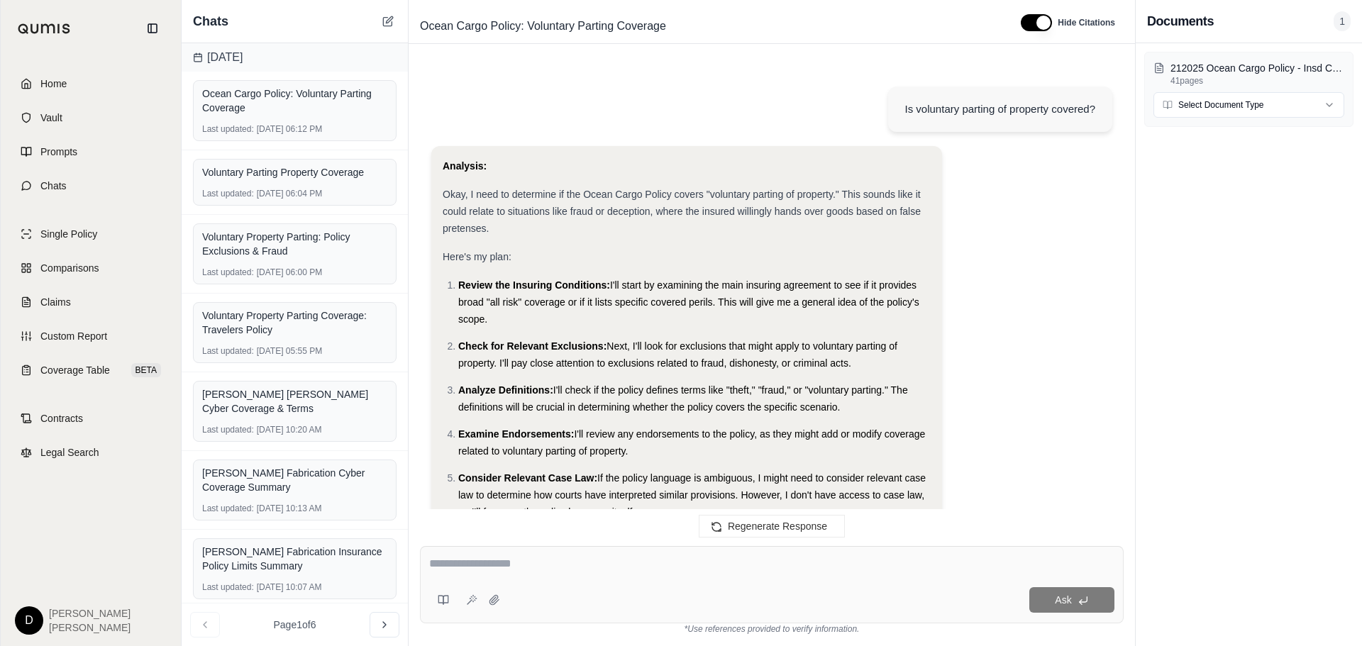
scroll to position [1721, 0]
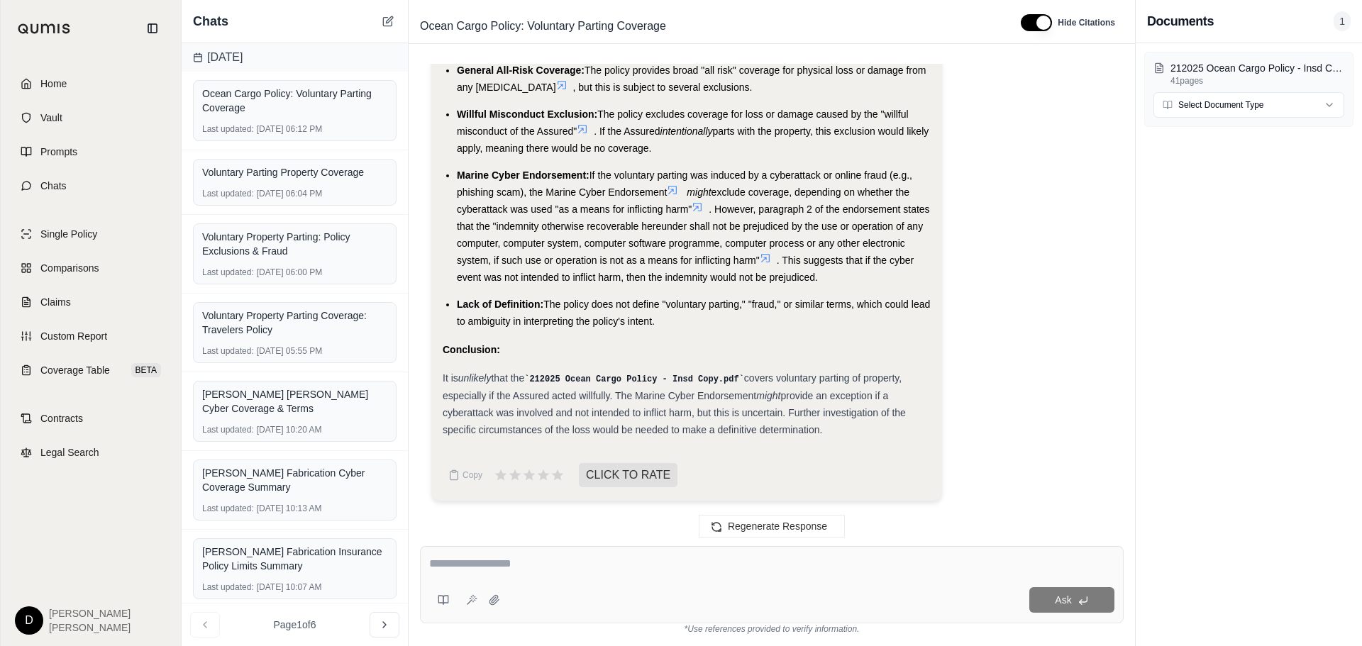
click at [545, 563] on textarea at bounding box center [771, 563] width 685 height 17
type textarea "**********"
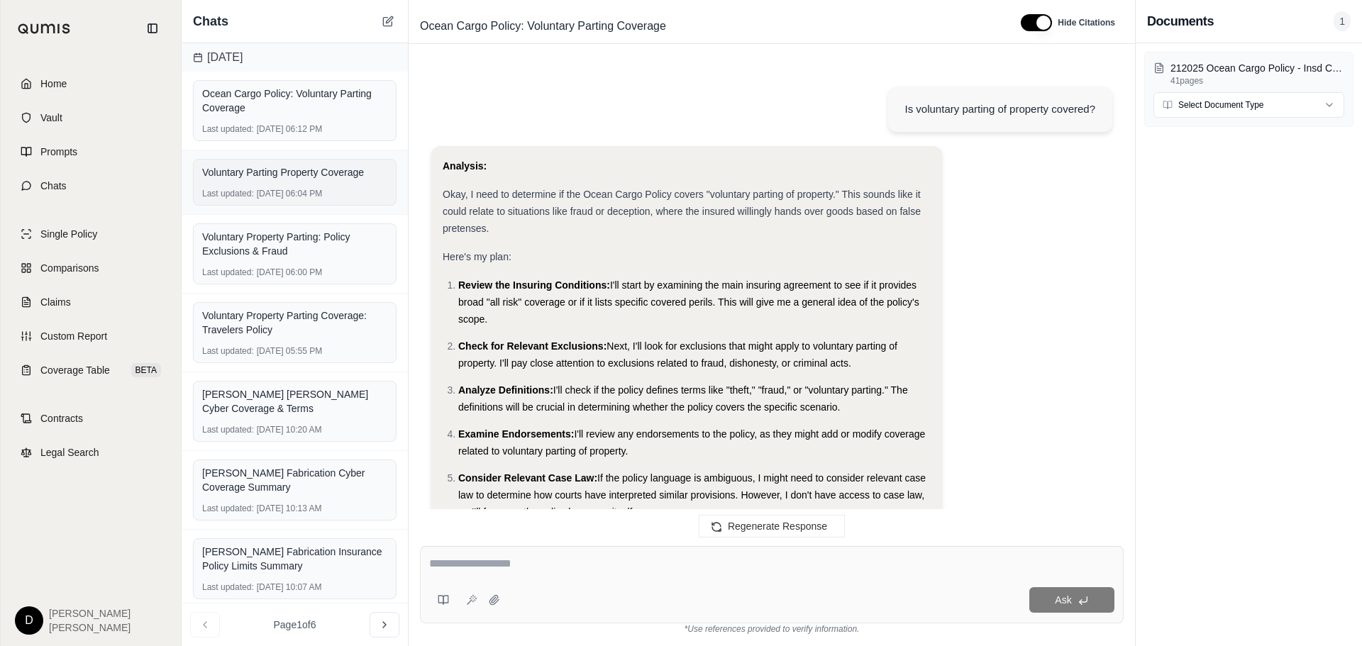
scroll to position [3888, 0]
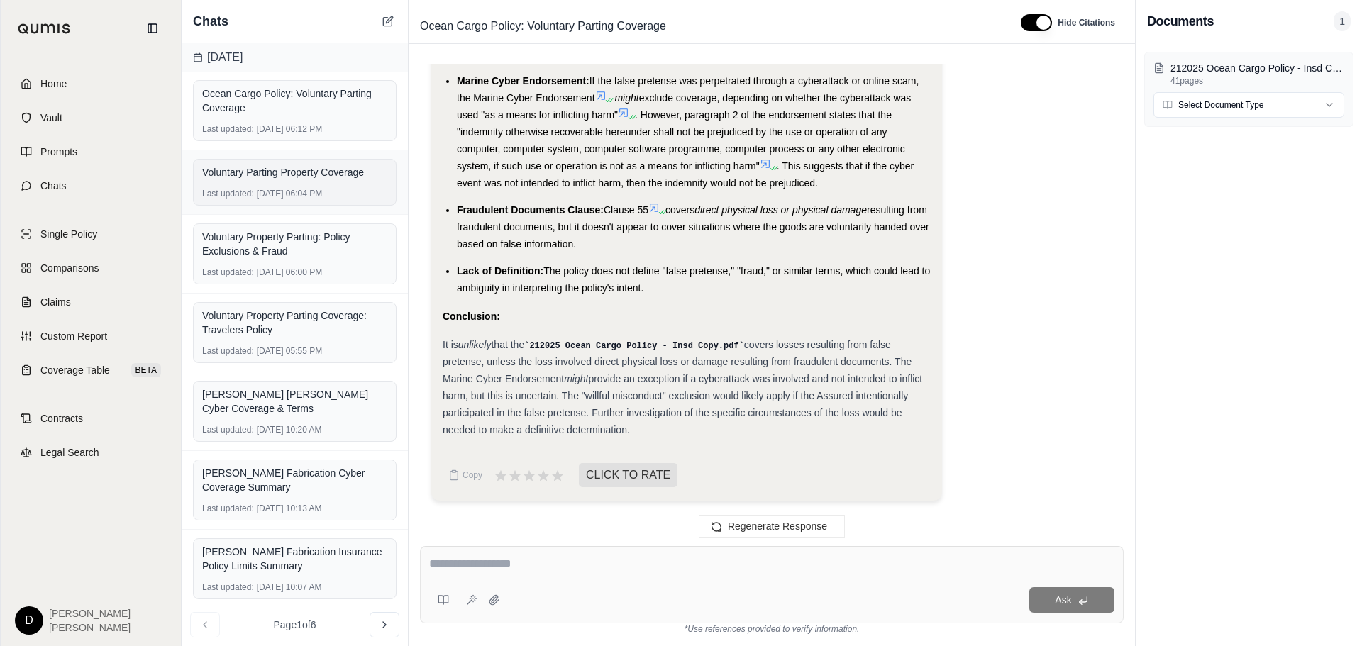
click at [273, 184] on div "Voluntary Parting Property Coverage Last updated: [DATE] 06:04 PM" at bounding box center [295, 182] width 204 height 47
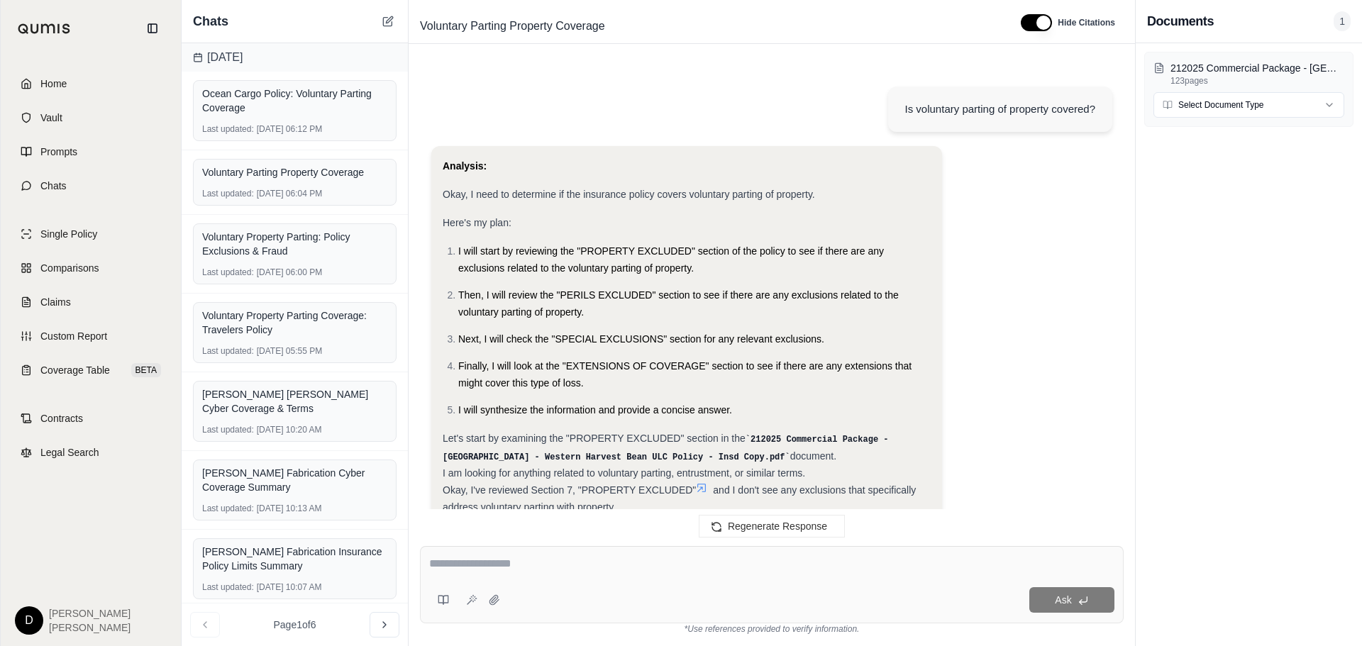
scroll to position [491, 0]
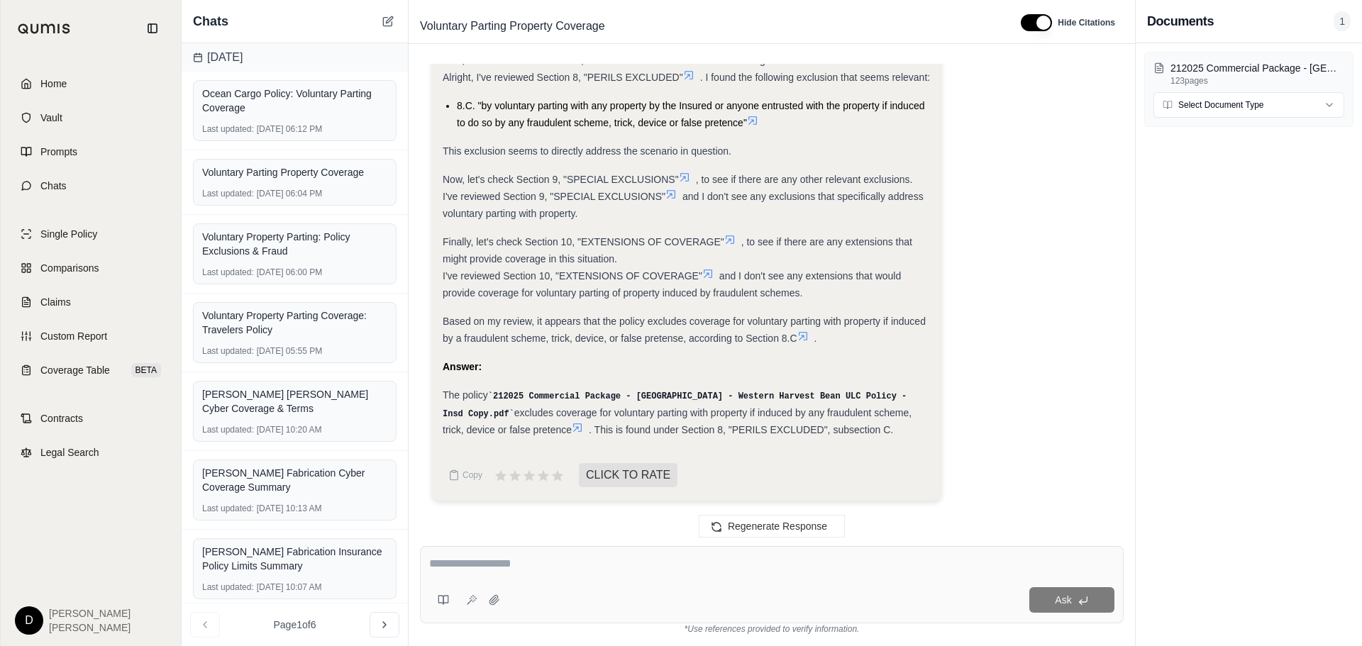
click at [531, 562] on textarea at bounding box center [771, 563] width 685 height 17
type textarea "**********"
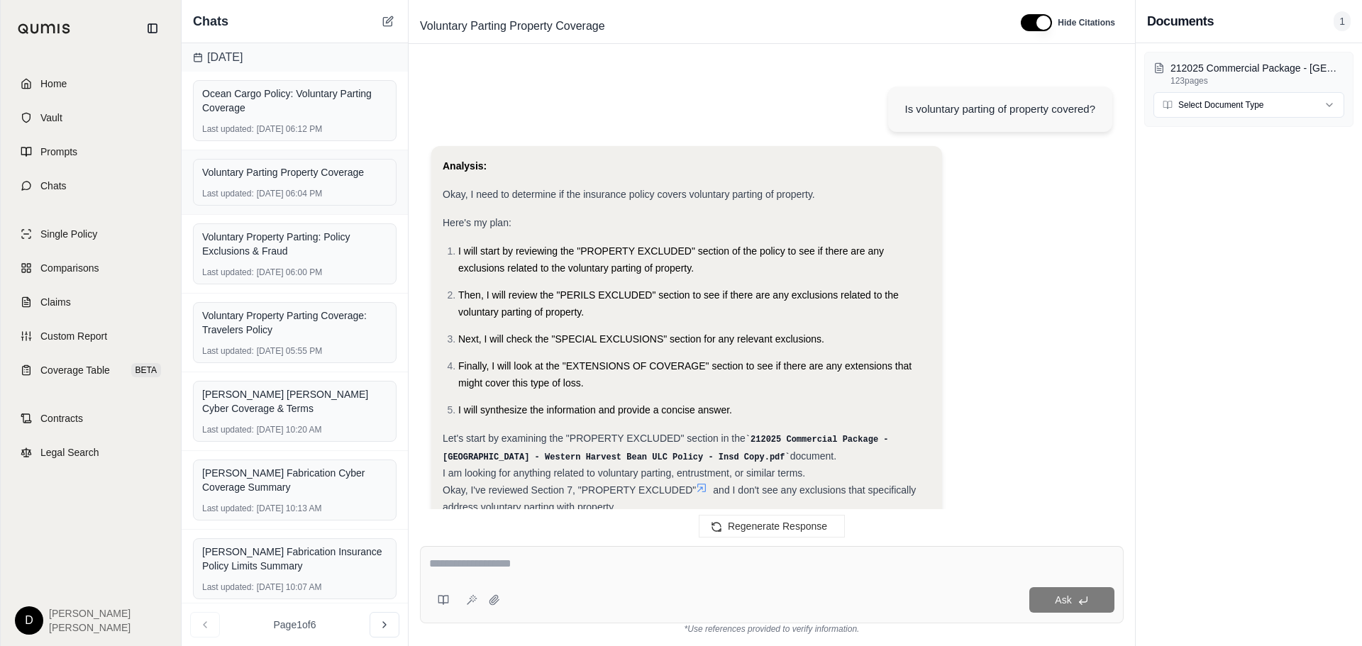
scroll to position [1074, 0]
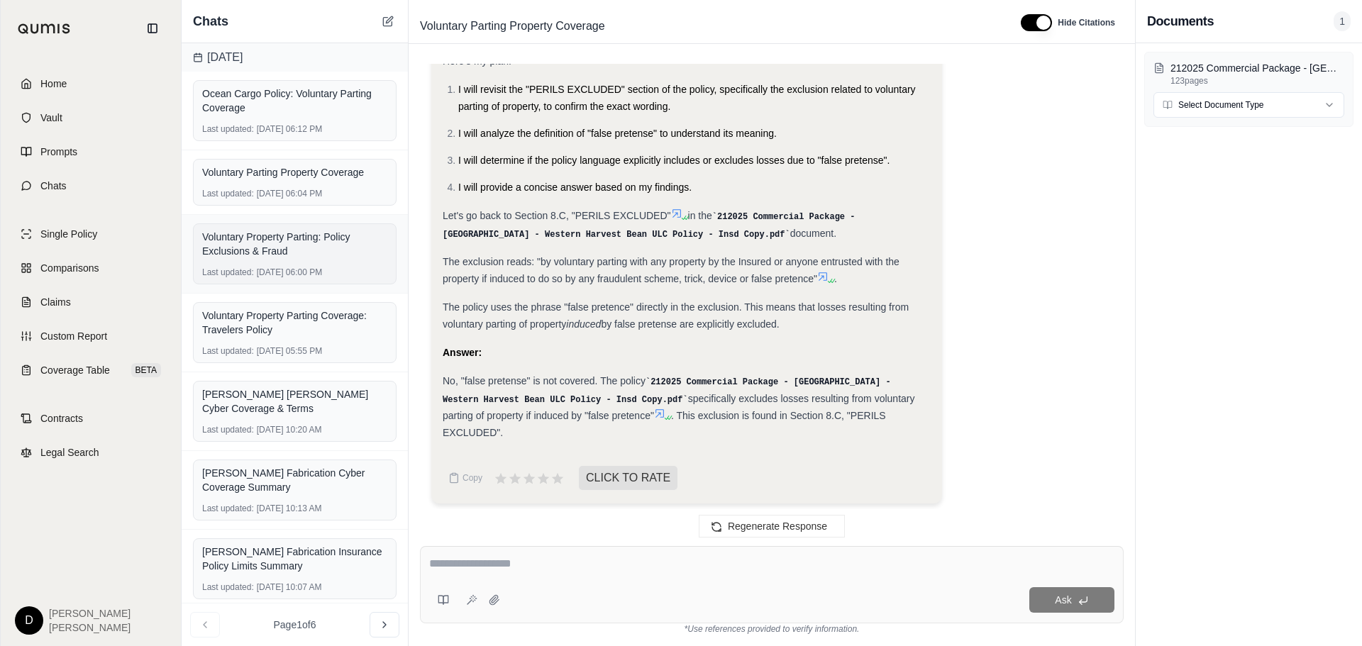
click at [289, 245] on div "Voluntary Property Parting: Policy Exclusions & Fraud" at bounding box center [294, 244] width 185 height 28
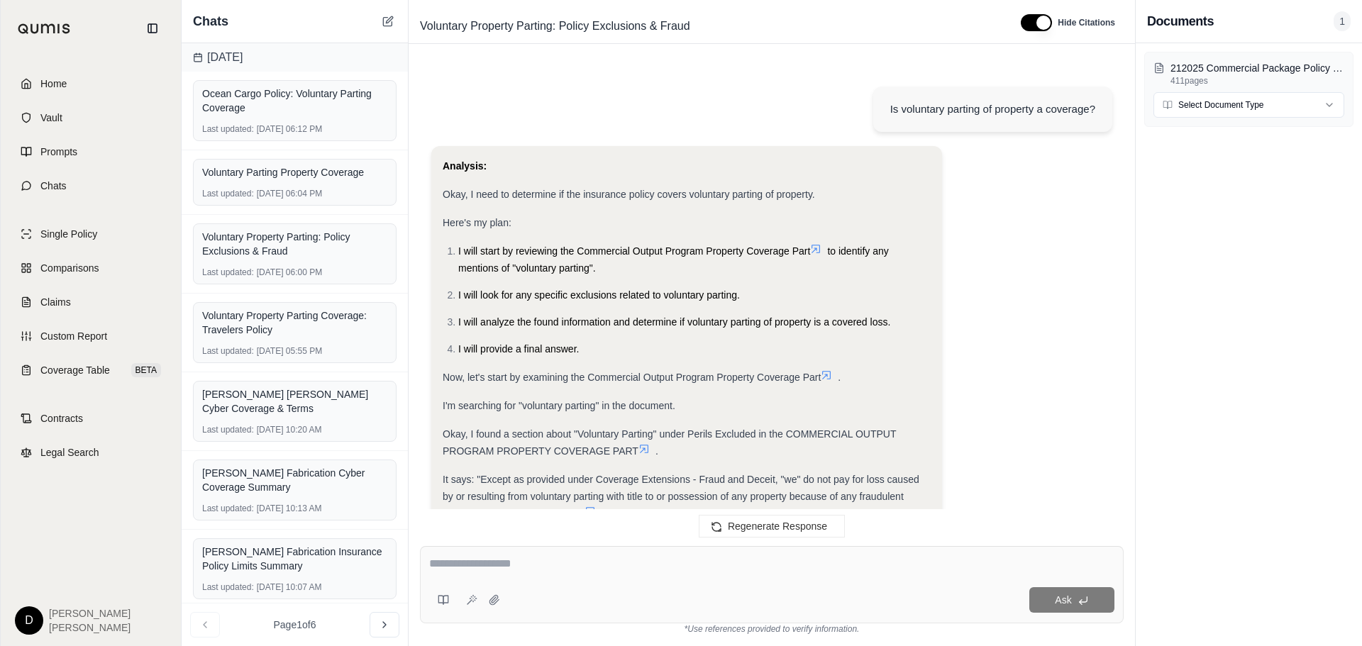
scroll to position [367, 0]
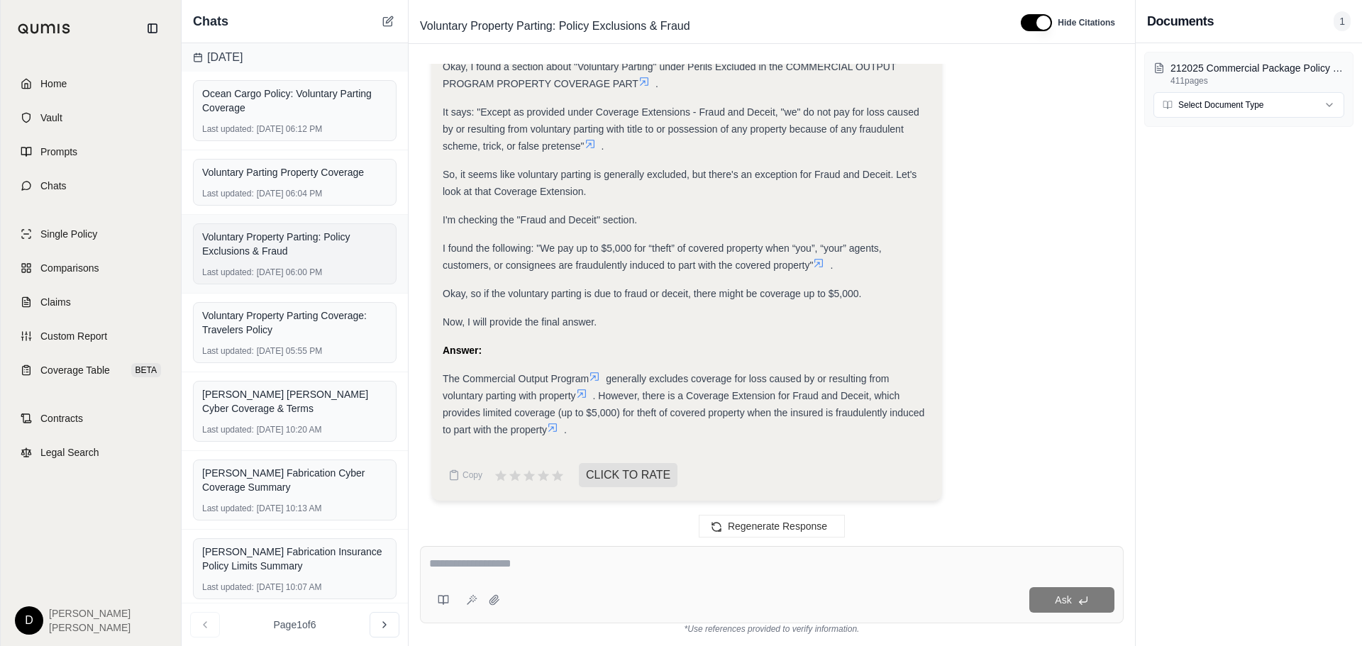
click at [277, 238] on div "Voluntary Property Parting: Policy Exclusions & Fraud" at bounding box center [294, 244] width 185 height 28
click at [292, 316] on div "Voluntary Property Parting Coverage: Travelers Policy" at bounding box center [294, 323] width 185 height 28
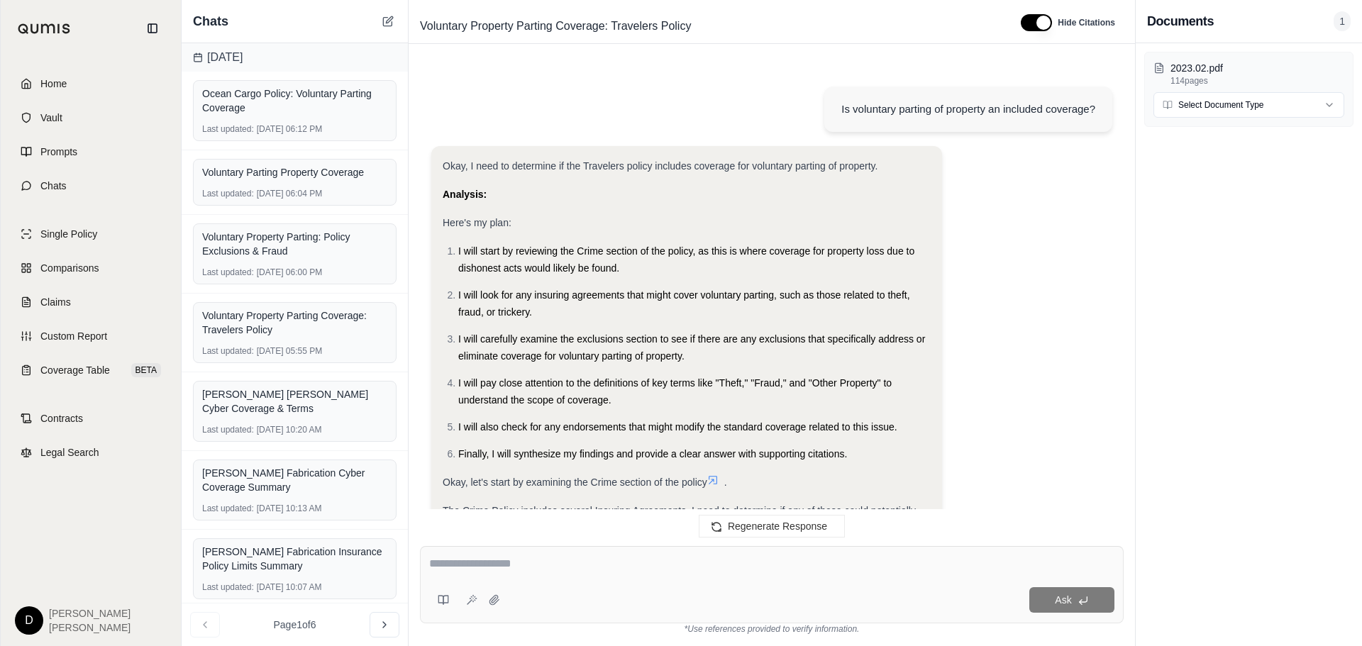
scroll to position [1441, 0]
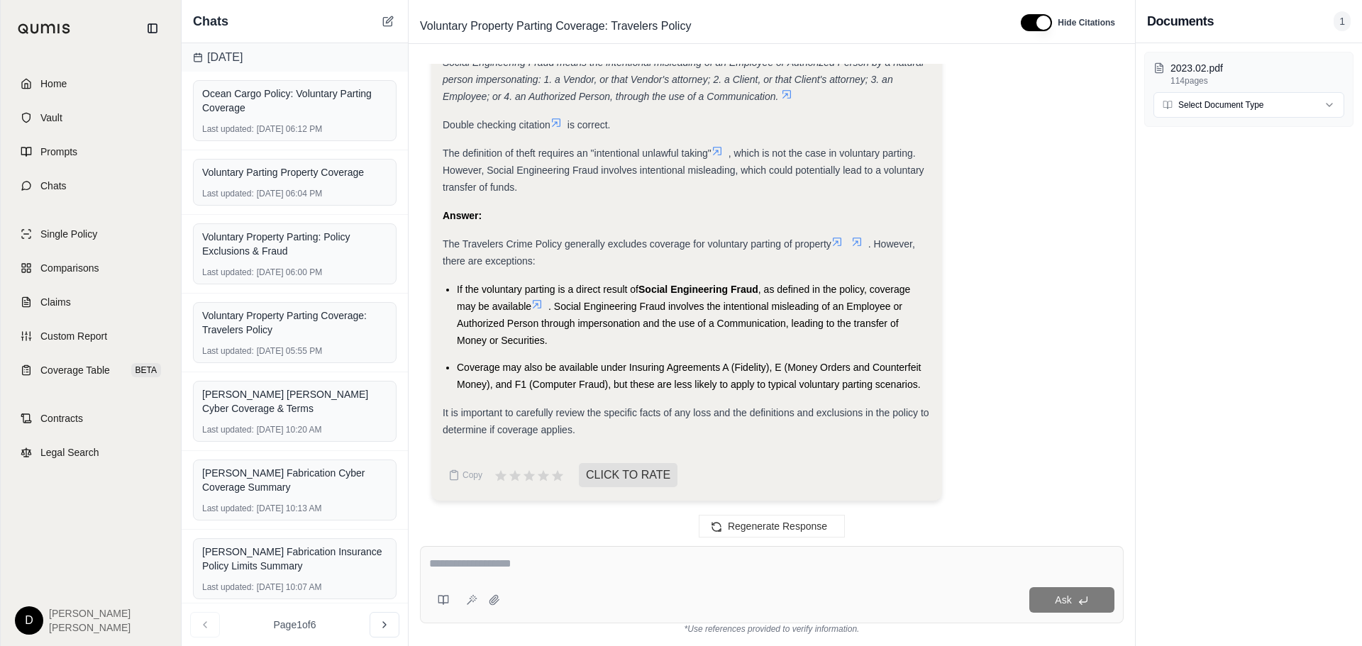
click at [506, 558] on textarea at bounding box center [771, 563] width 685 height 17
type textarea "**********"
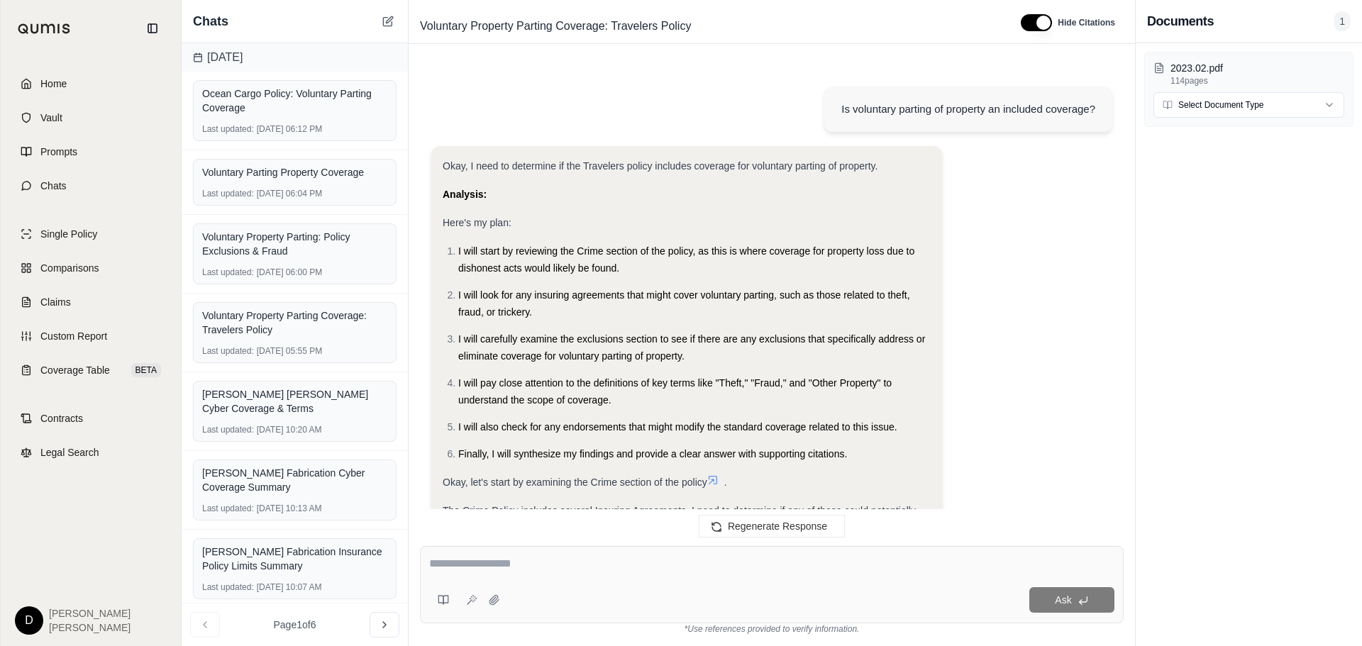
scroll to position [3178, 0]
